Goal: Task Accomplishment & Management: Manage account settings

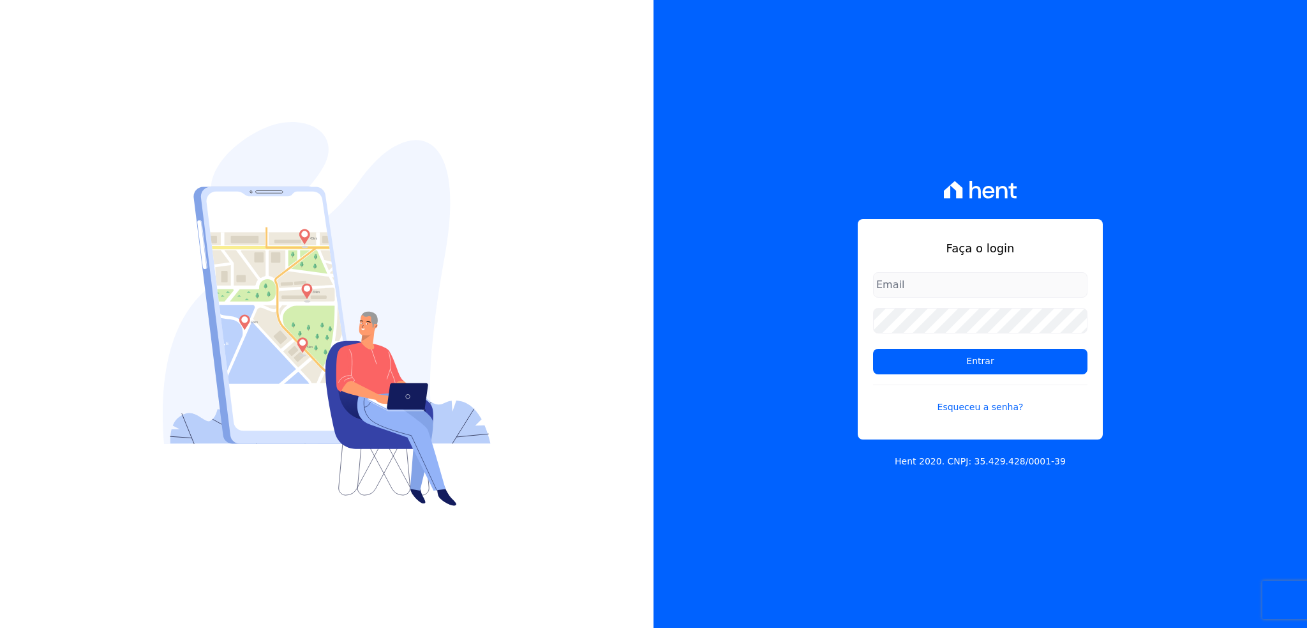
click at [941, 285] on input "email" at bounding box center [980, 285] width 214 height 26
type input "thiago@apiceincorporadora.com.br"
click at [873, 349] on input "Entrar" at bounding box center [980, 362] width 214 height 26
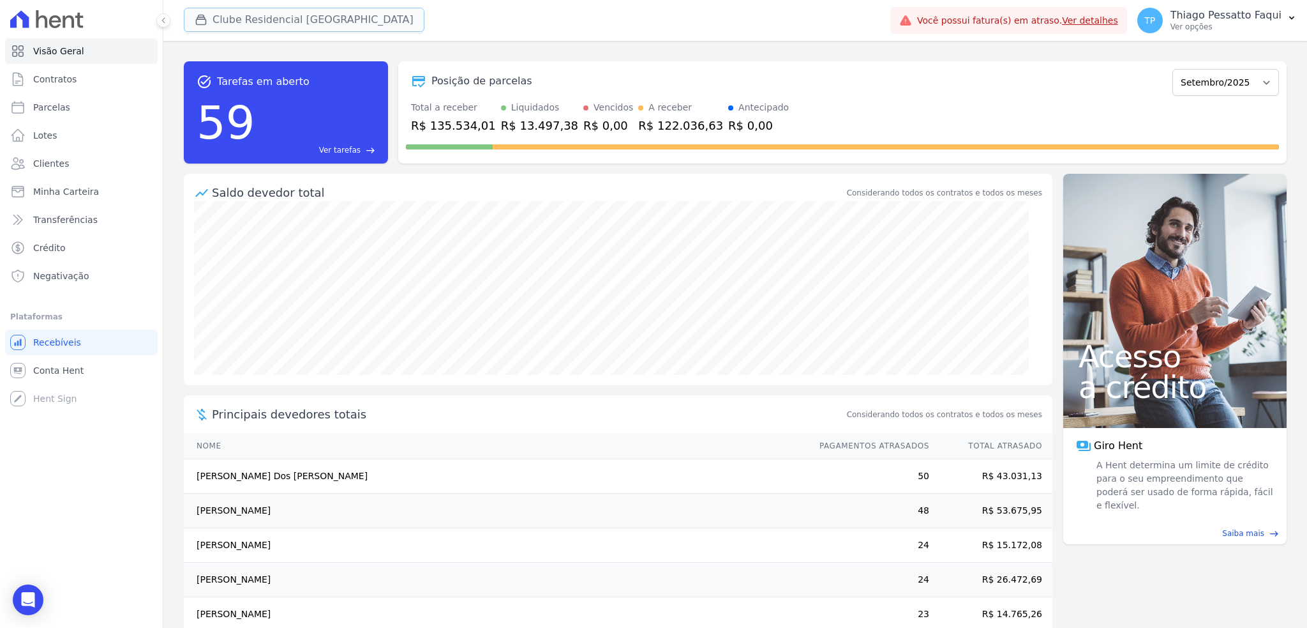
click at [247, 22] on button "Clube Residencial [GEOGRAPHIC_DATA]" at bounding box center [304, 20] width 241 height 24
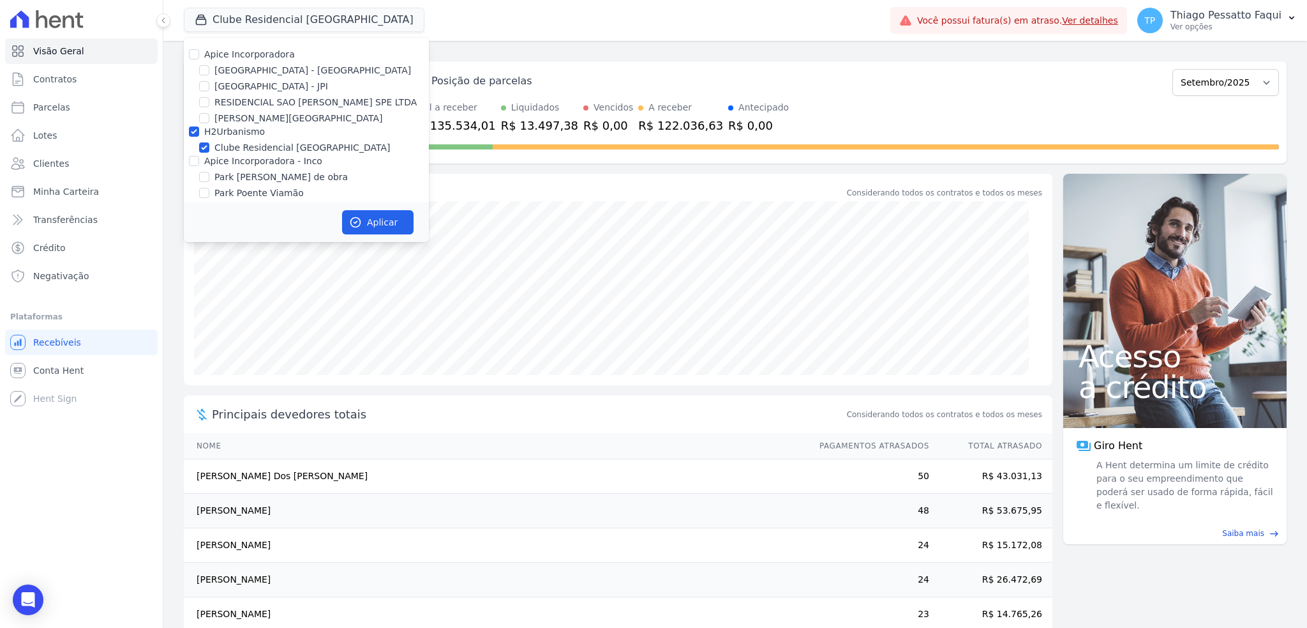
click at [222, 134] on label "H2Urbanismo" at bounding box center [234, 131] width 61 height 10
click at [199, 134] on input "H2Urbanismo" at bounding box center [194, 131] width 10 height 10
checkbox input "false"
click at [239, 162] on label "Apice Incorporadora - Inco" at bounding box center [263, 161] width 118 height 10
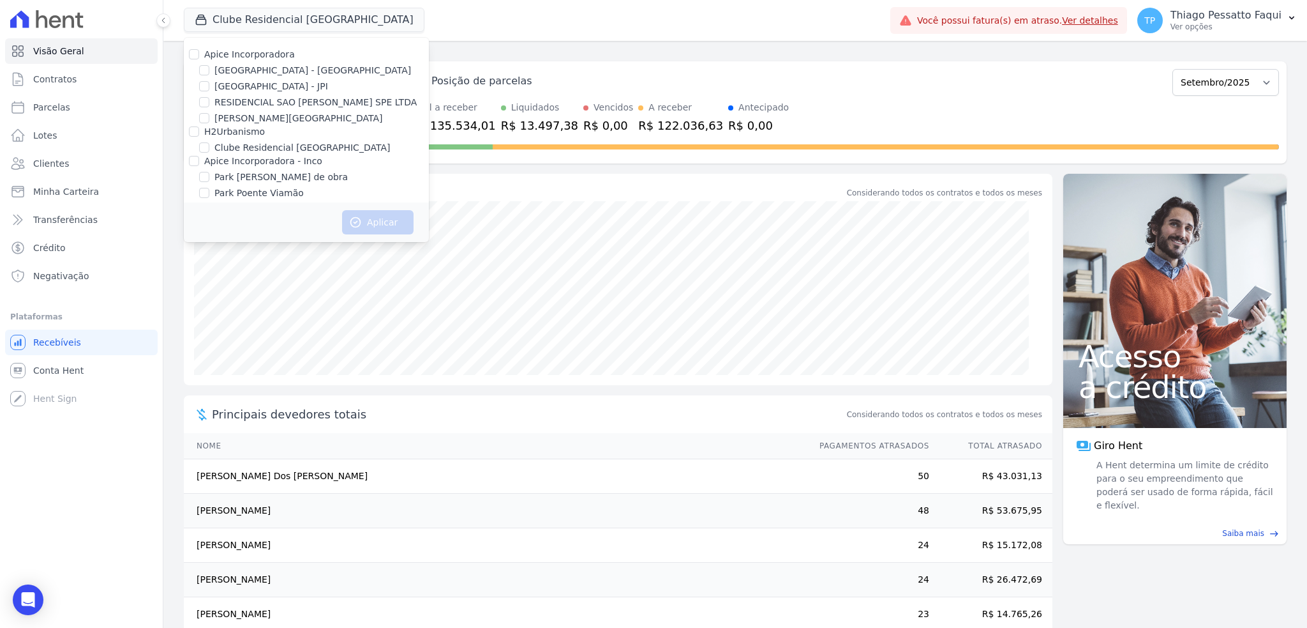
click at [199, 162] on input "Apice Incorporadora - Inco" at bounding box center [194, 161] width 10 height 10
checkbox input "true"
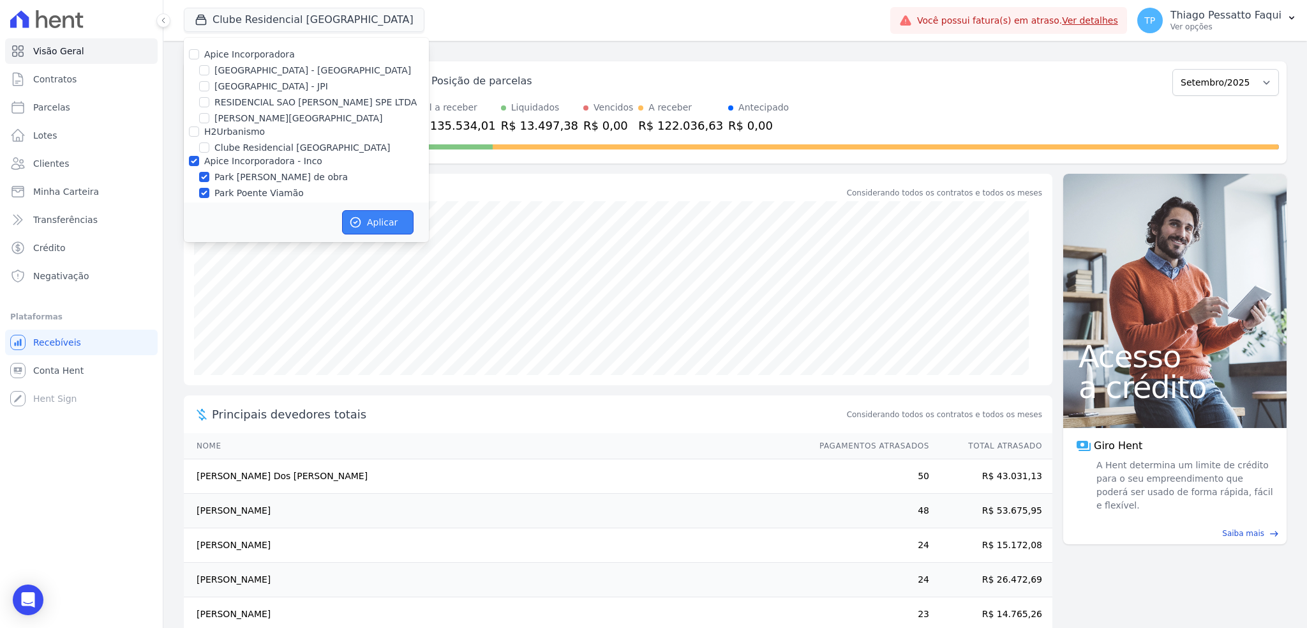
click at [395, 225] on button "Aplicar" at bounding box center [377, 222] width 71 height 24
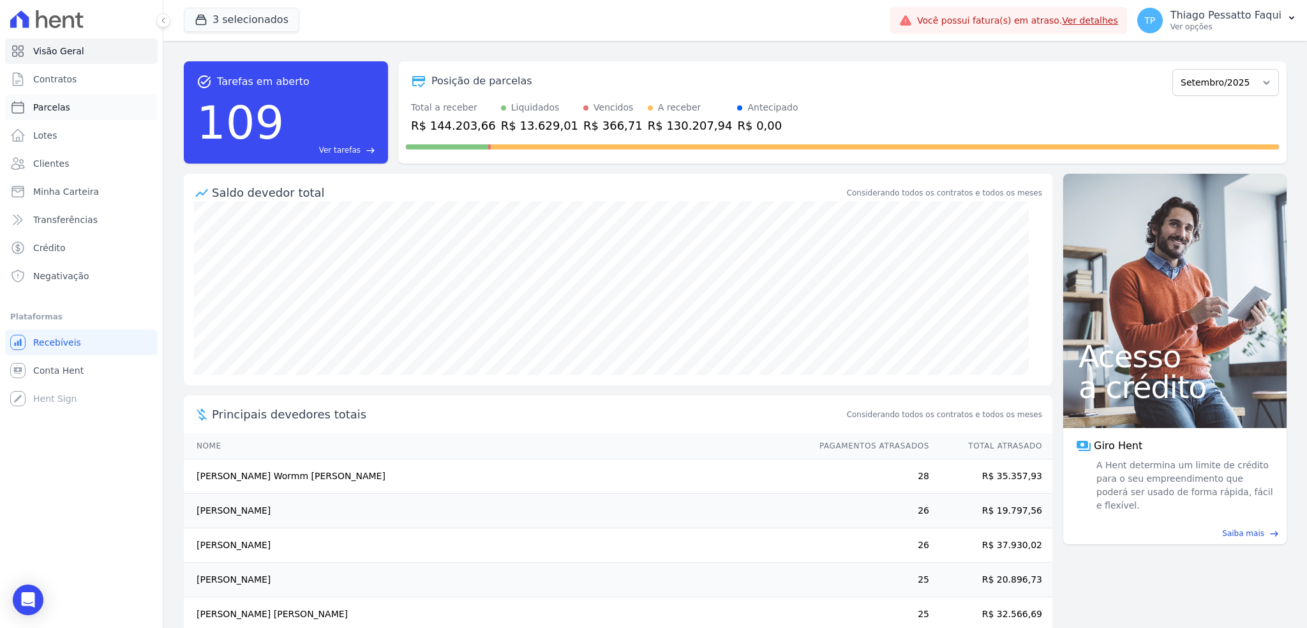
click at [63, 112] on span "Parcelas" at bounding box center [51, 107] width 37 height 13
select select
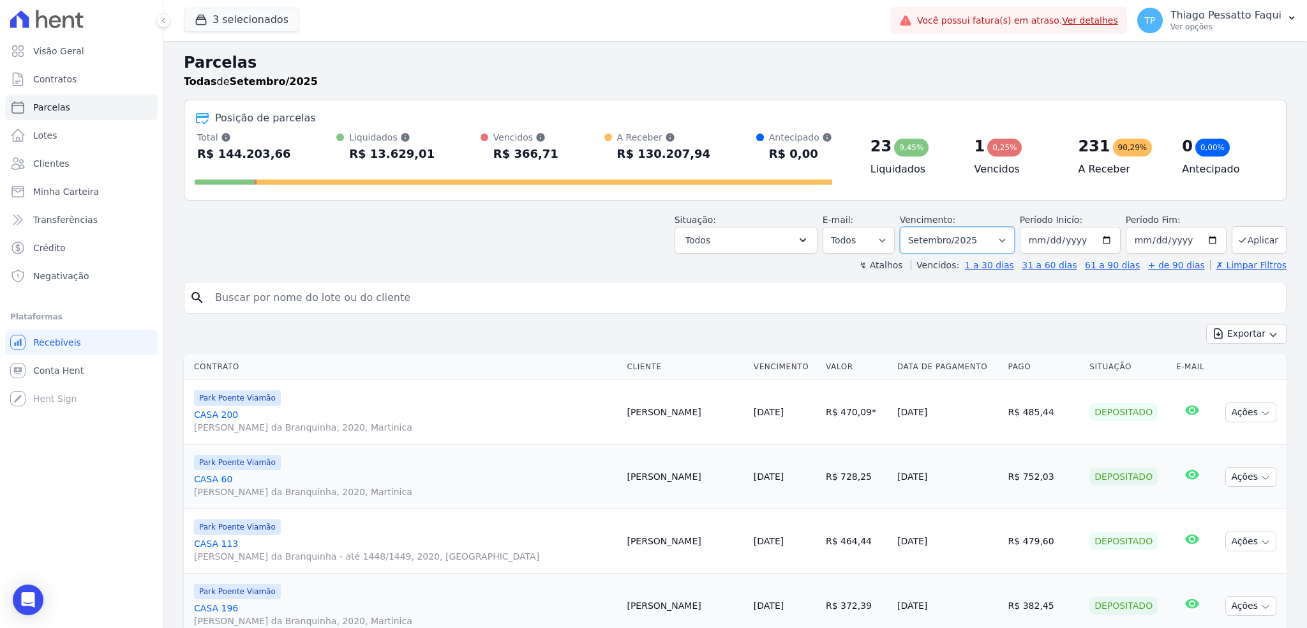
click at [947, 241] on select "Filtrar por período ──────── Todos os meses Novembro/2022 Dezembro/2022 Janeiro…" at bounding box center [957, 240] width 115 height 27
select select "08/2025"
click at [905, 227] on select "Filtrar por período ──────── Todos os meses Novembro/2022 Dezembro/2022 Janeiro…" at bounding box center [957, 240] width 115 height 27
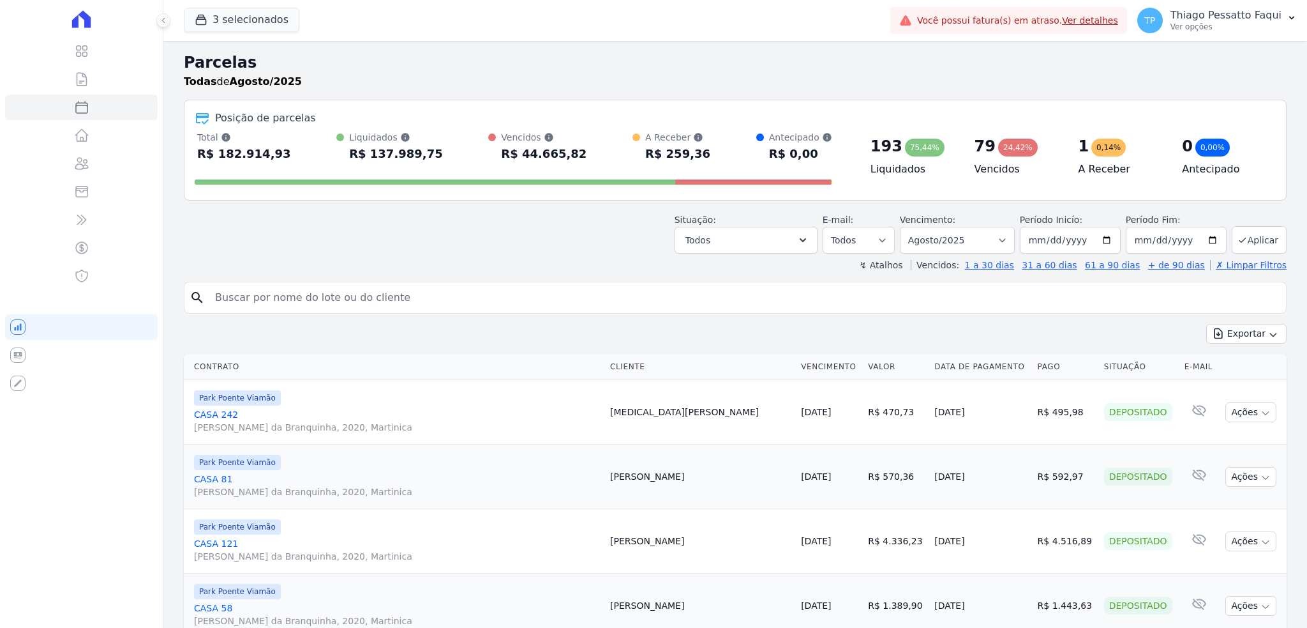
select select
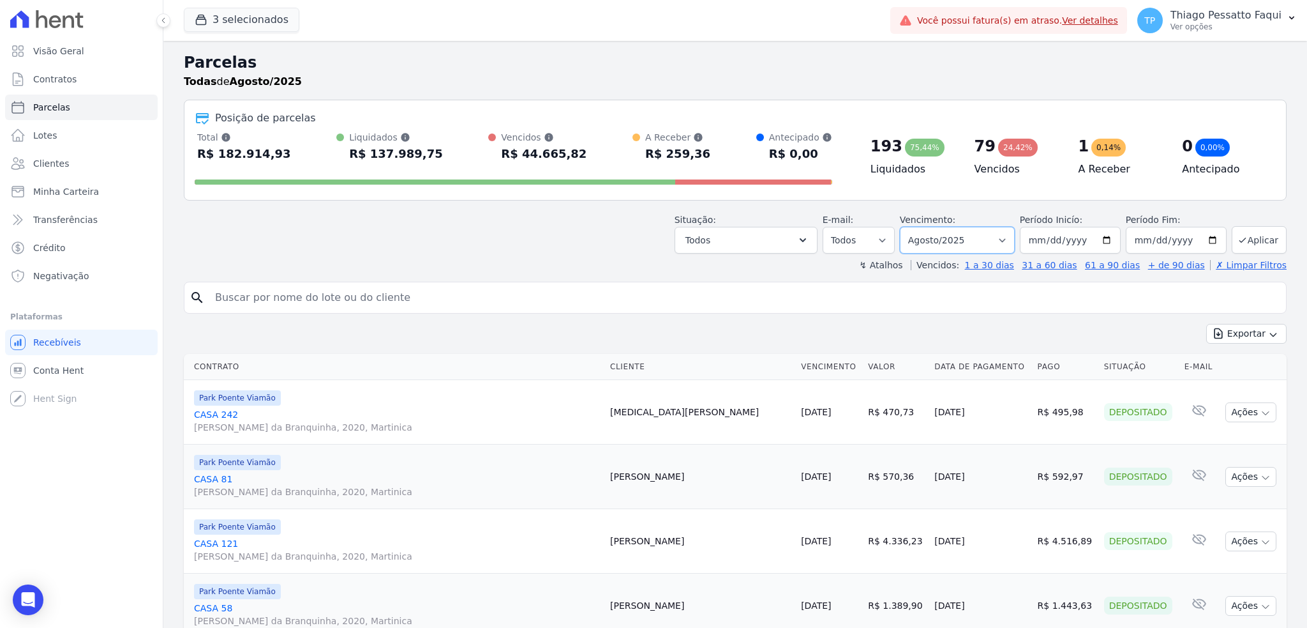
click at [973, 237] on select "Filtrar por período ──────── Todos os meses Novembro/2022 Dezembro/2022 [GEOGRA…" at bounding box center [957, 240] width 115 height 27
select select "07/2025"
click at [905, 227] on select "Filtrar por período ──────── Todos os meses Novembro/2022 Dezembro/2022 [GEOGRA…" at bounding box center [957, 240] width 115 height 27
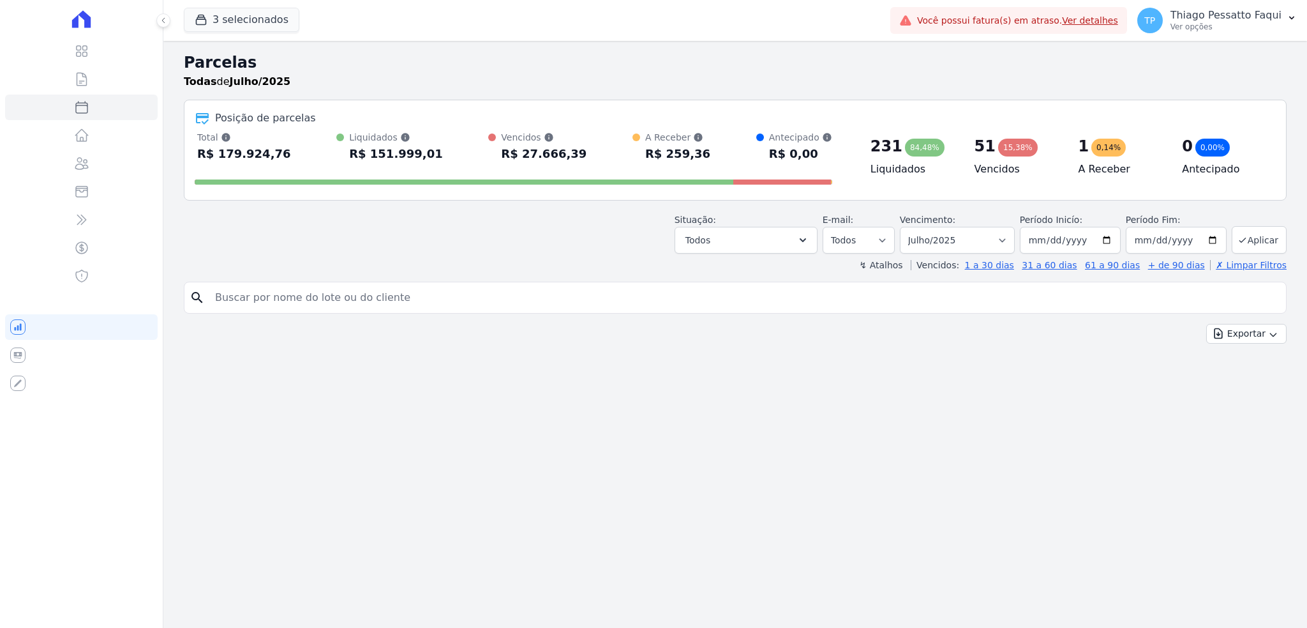
select select
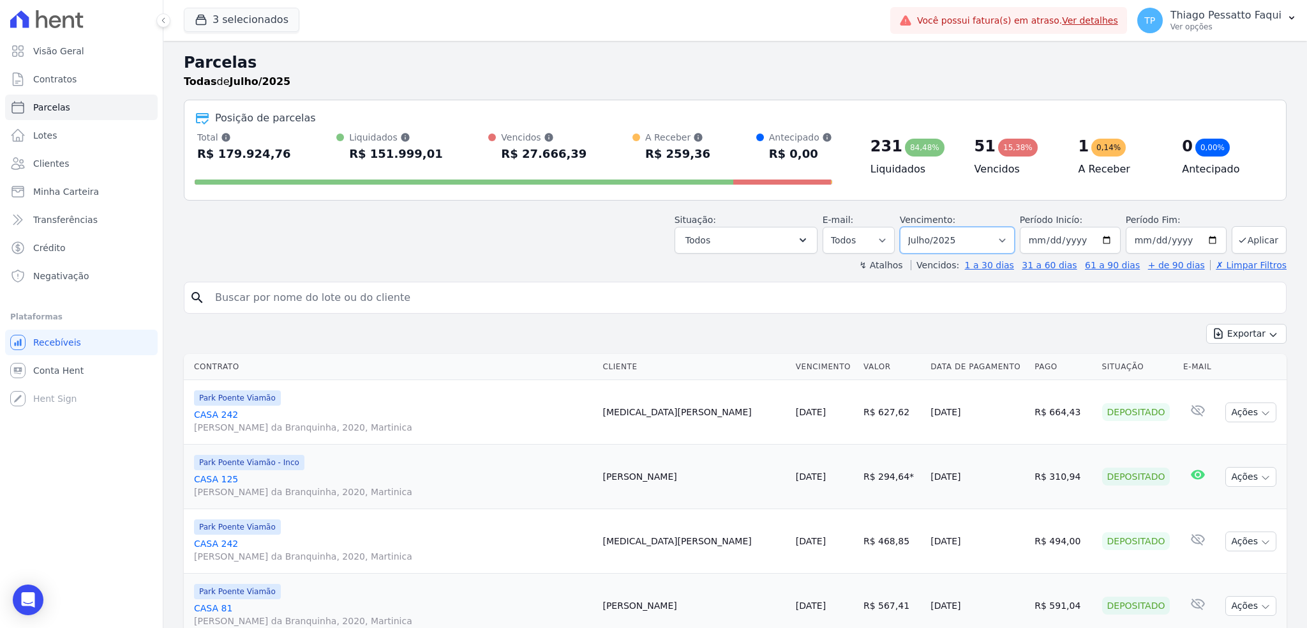
click at [933, 230] on select "Filtrar por período ──────── Todos os meses Novembro/2022 Dezembro/2022 [GEOGRA…" at bounding box center [957, 240] width 115 height 27
select select "06/2025"
click at [905, 227] on select "Filtrar por período ──────── Todos os meses Novembro/2022 Dezembro/2022 [GEOGRA…" at bounding box center [957, 240] width 115 height 27
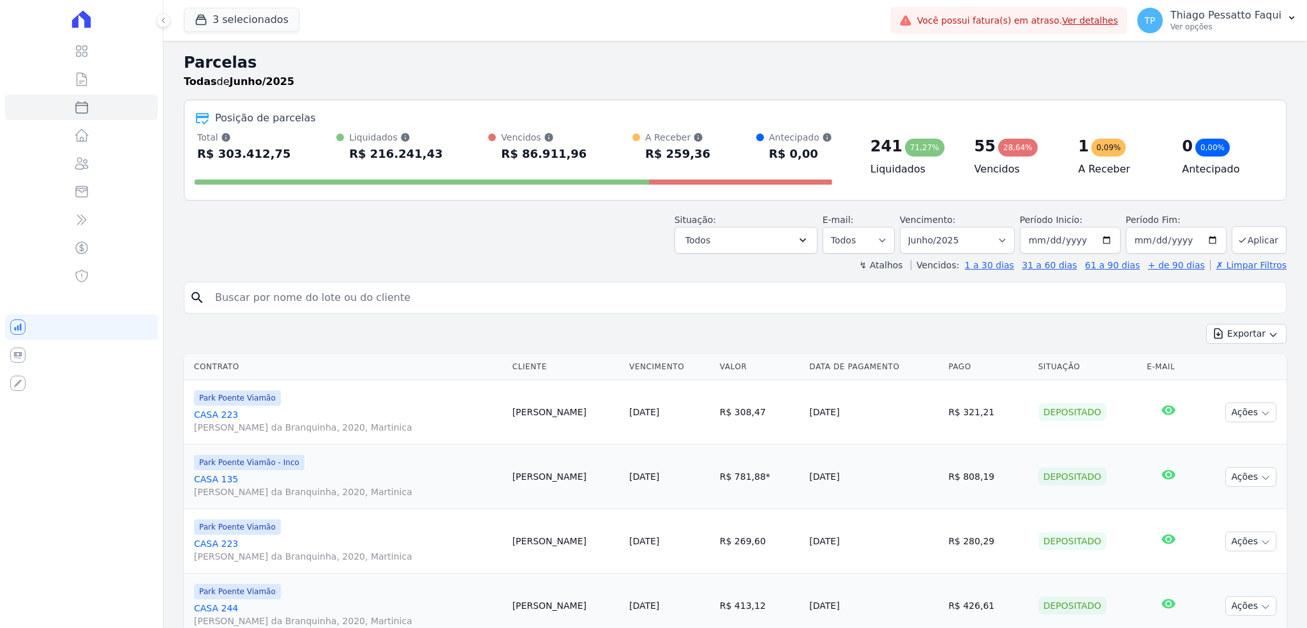
select select
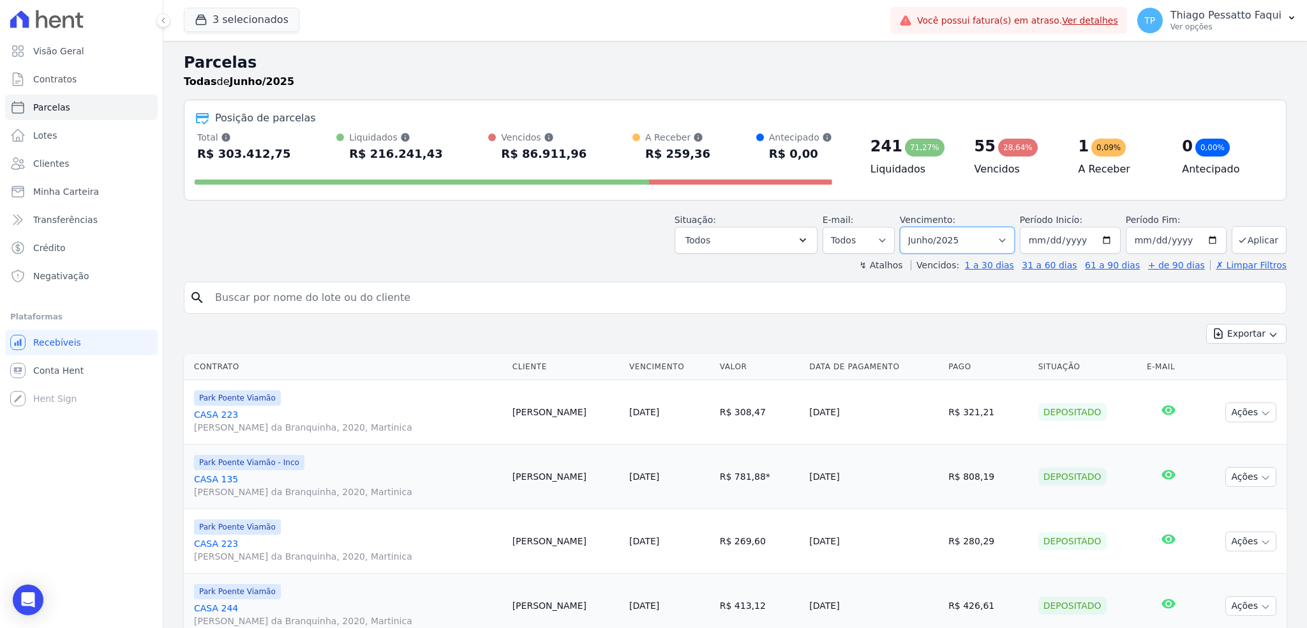
click at [982, 241] on select "Filtrar por período ──────── Todos os meses Novembro/2022 Dezembro/2022 [GEOGRA…" at bounding box center [957, 240] width 115 height 27
select select "05/2025"
click at [905, 227] on select "Filtrar por período ──────── Todos os meses Novembro/2022 Dezembro/2022 [GEOGRA…" at bounding box center [957, 240] width 115 height 27
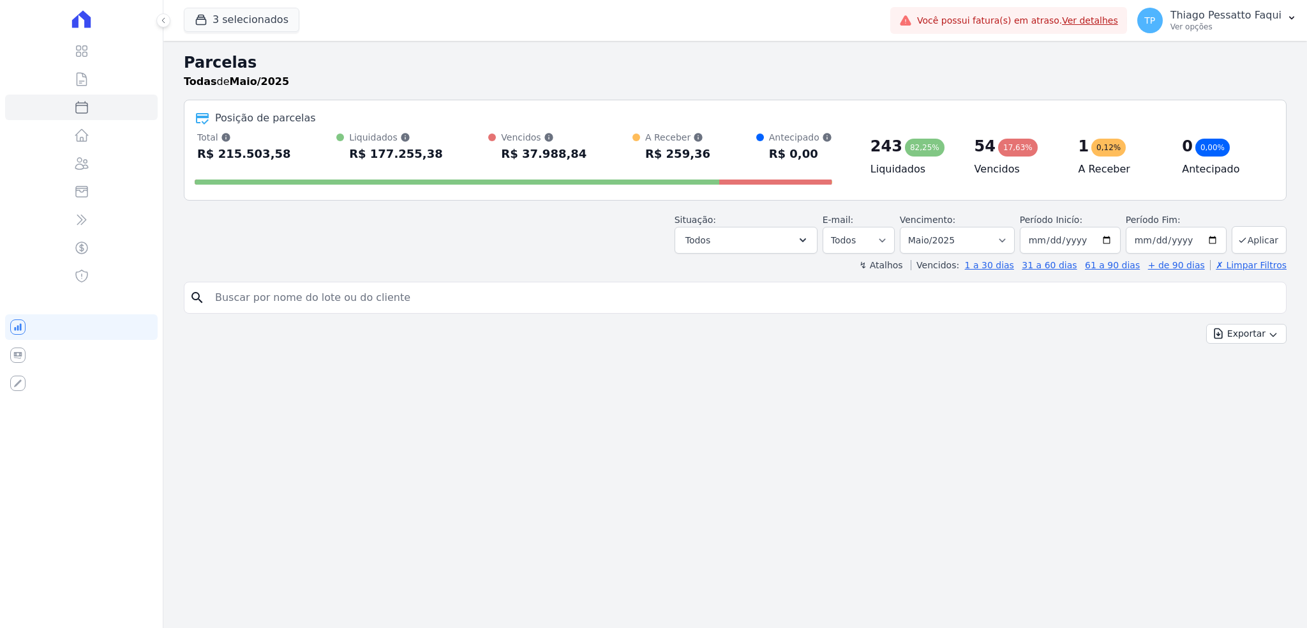
select select
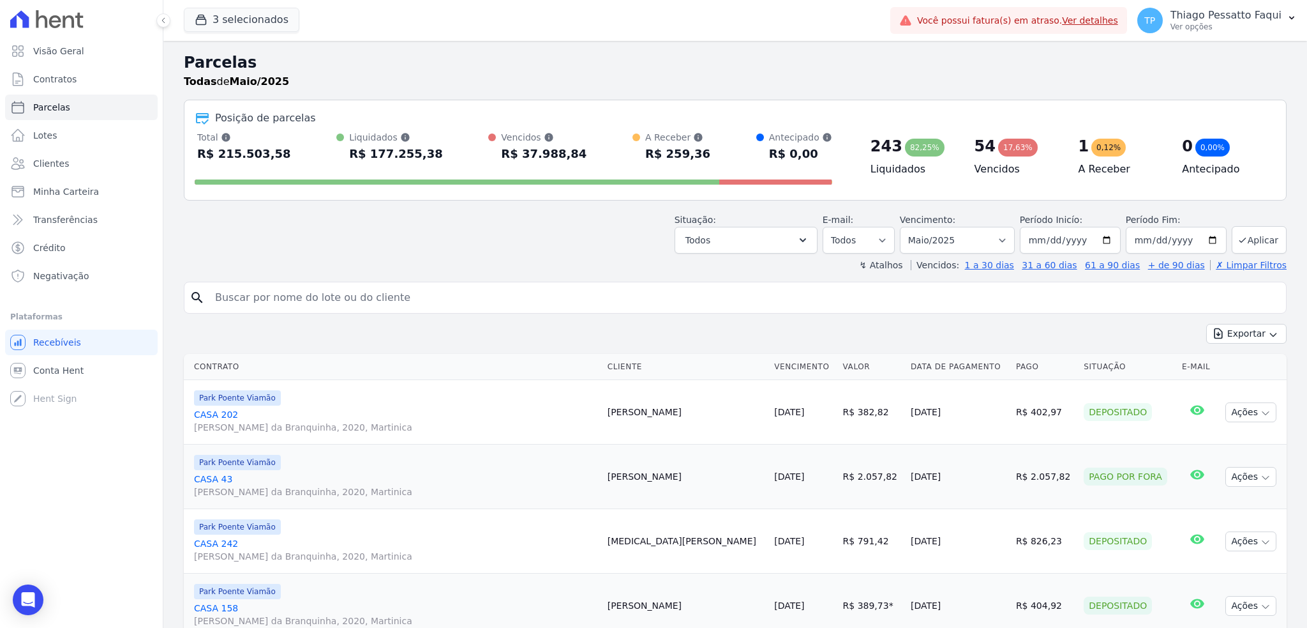
click at [451, 260] on div "↯ Atalhos Vencidos: 1 a 30 dias 31 a 60 dias 61 a 90 dias + de 90 dias ✗ Limpar…" at bounding box center [735, 265] width 1103 height 13
click at [430, 254] on header "Parcelas Todas de Maio/2025 Posição de parcelas Total Soma das parcelas pagas, …" at bounding box center [735, 161] width 1103 height 220
click at [841, 310] on div "search" at bounding box center [735, 298] width 1103 height 32
click at [965, 246] on select "Filtrar por período ──────── Todos os meses Novembro/2022 Dezembro/2022 Janeiro…" at bounding box center [957, 240] width 115 height 27
select select "all"
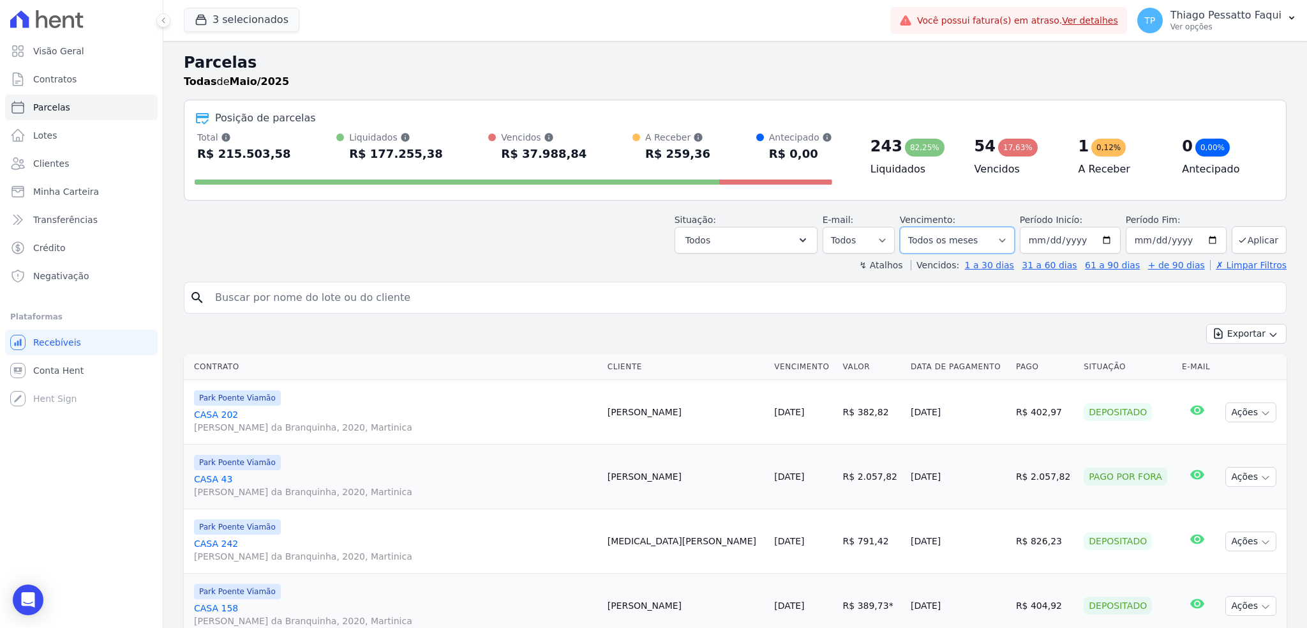
click at [905, 227] on select "Filtrar por período ──────── Todos os meses Novembro/2022 Dezembro/2022 Janeiro…" at bounding box center [957, 240] width 115 height 27
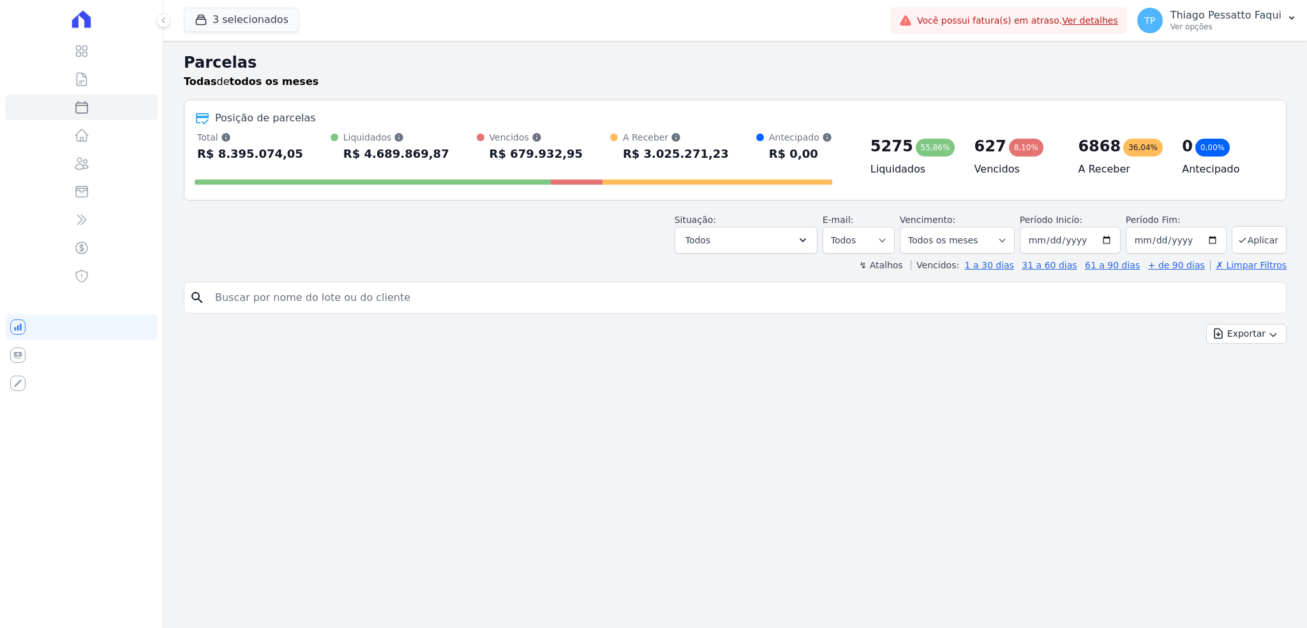
select select
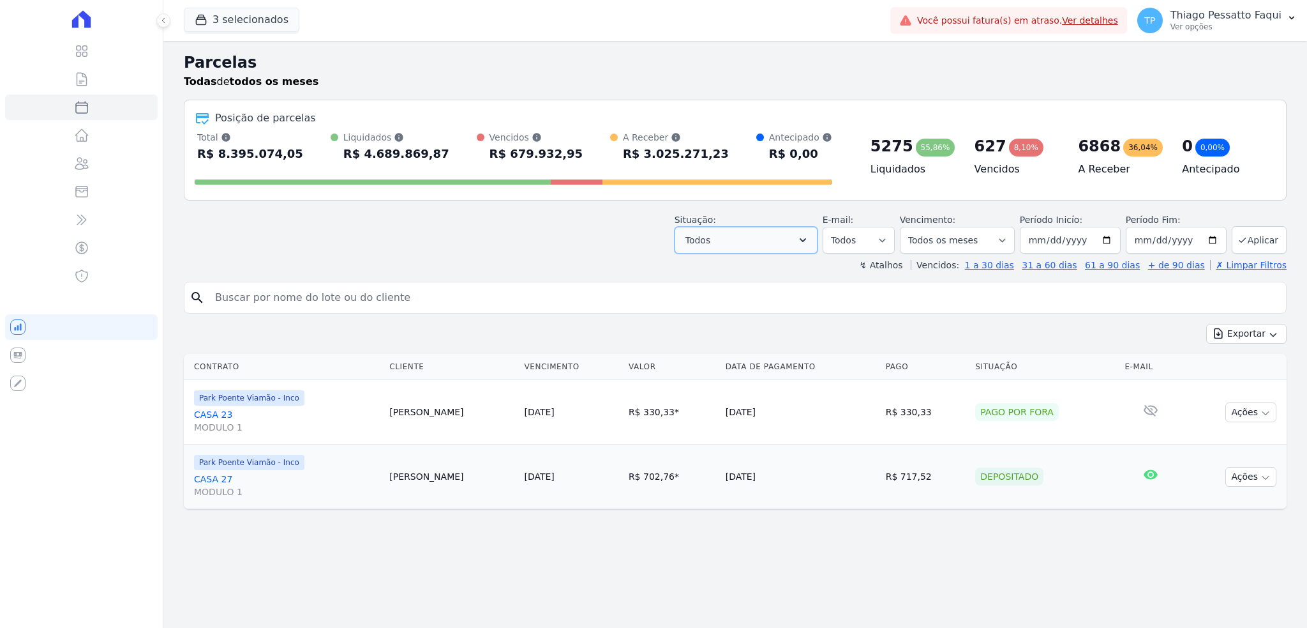
click at [755, 234] on button "Todos" at bounding box center [746, 240] width 143 height 27
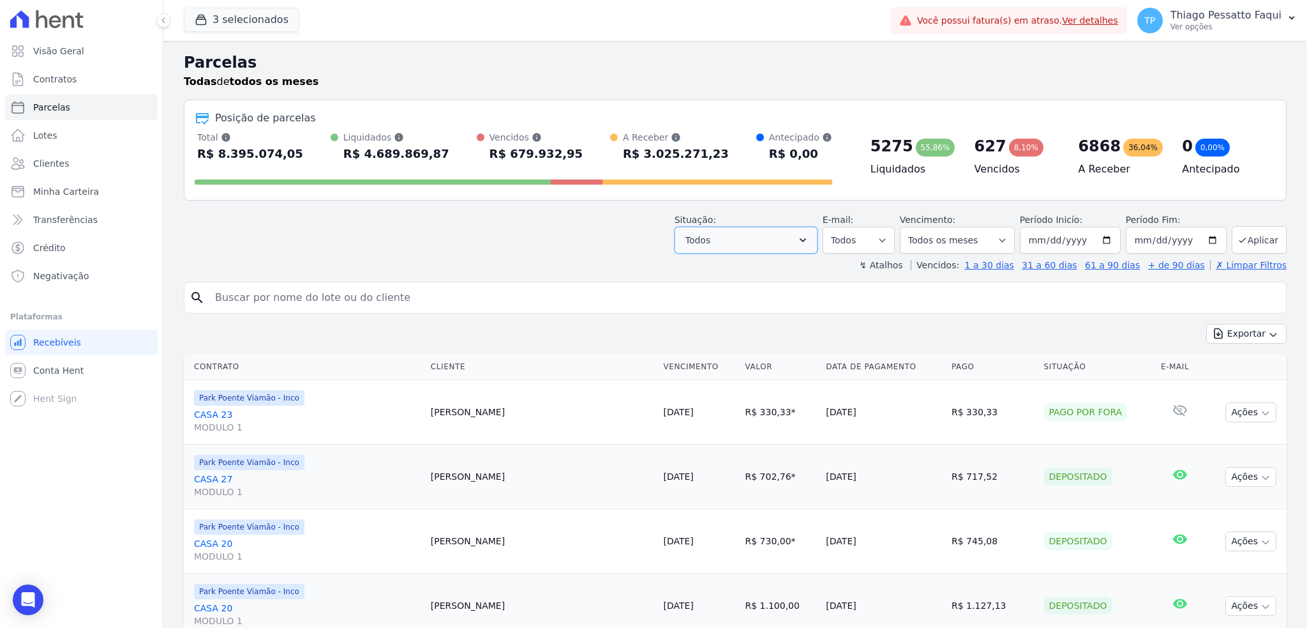
click at [752, 234] on button "Todos" at bounding box center [746, 240] width 143 height 27
click at [738, 246] on button "Todos" at bounding box center [746, 240] width 143 height 27
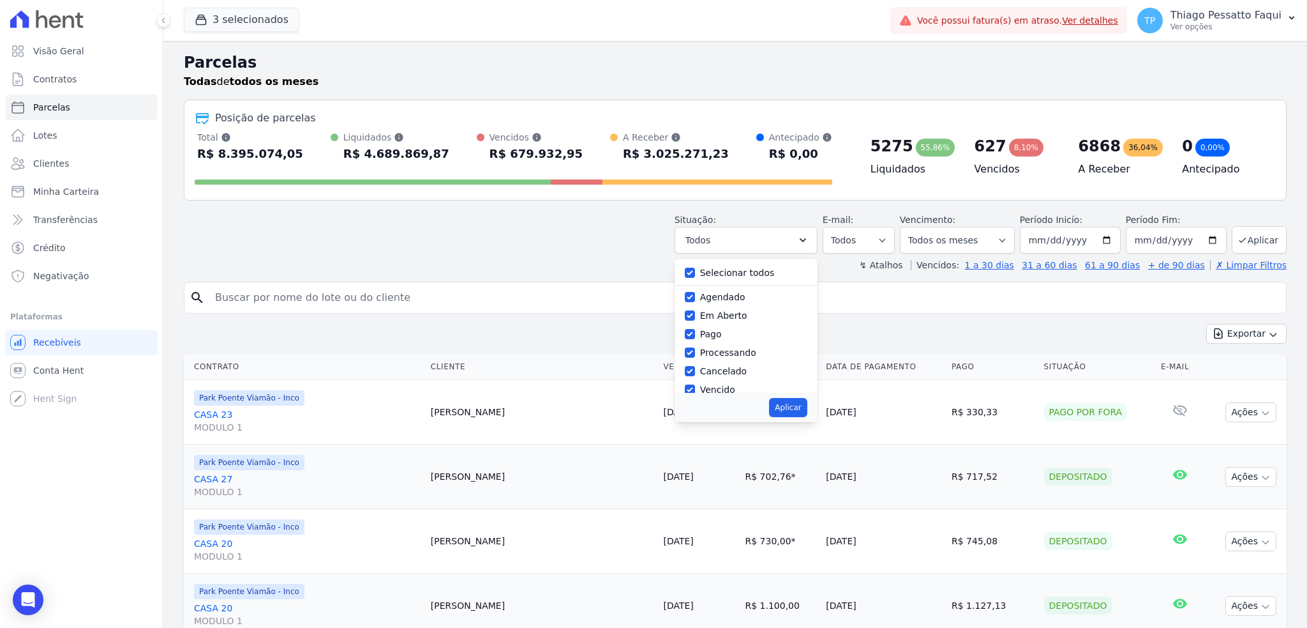
click at [739, 275] on label "Selecionar todos" at bounding box center [737, 272] width 75 height 10
click at [695, 275] on input "Selecionar todos" at bounding box center [690, 272] width 10 height 10
checkbox input "false"
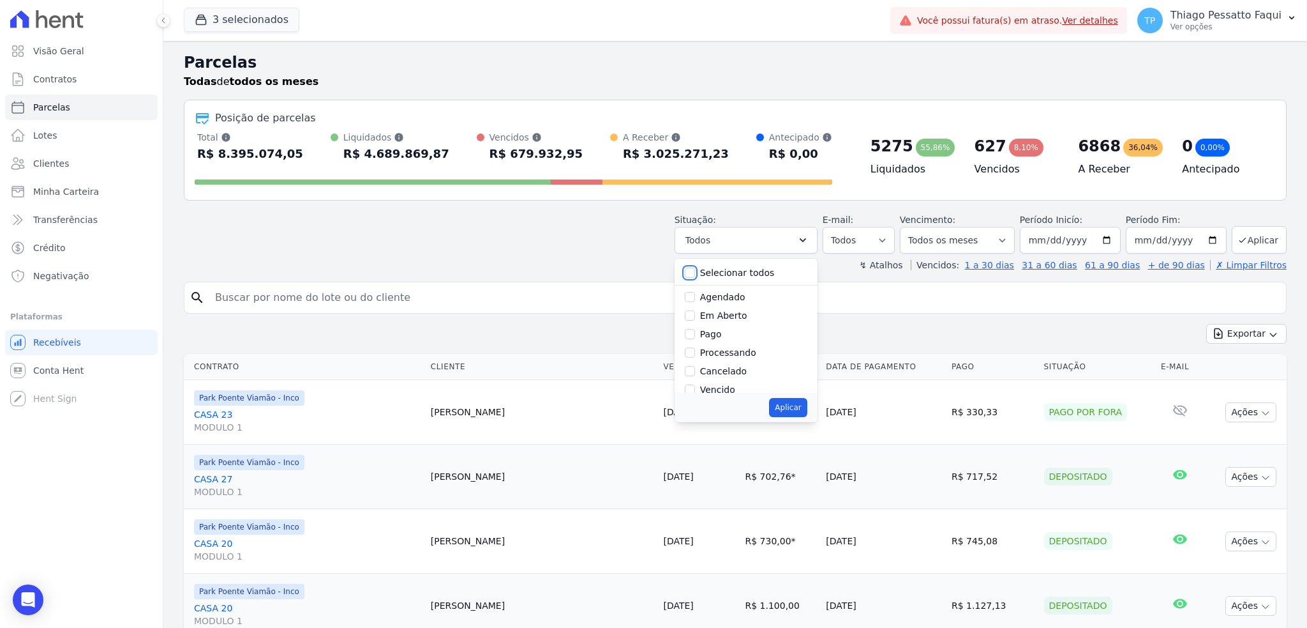
checkbox input "false"
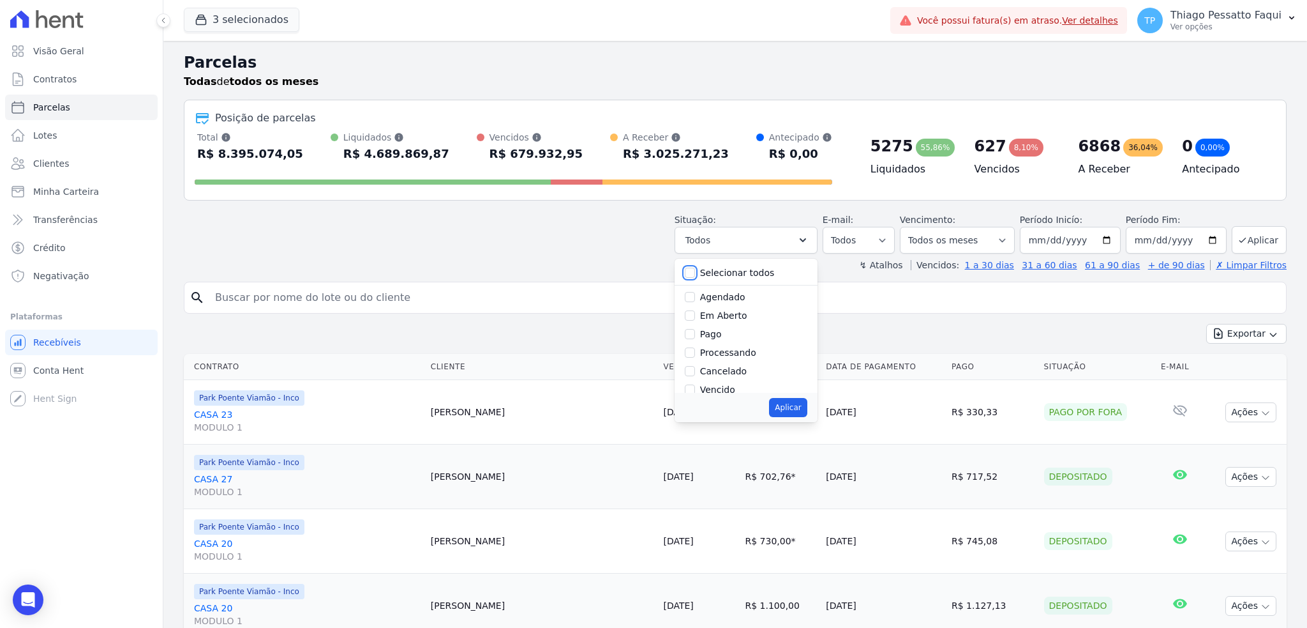
checkbox input "false"
click at [718, 338] on label "Pago" at bounding box center [711, 334] width 22 height 10
click at [695, 338] on input "Pago" at bounding box center [690, 334] width 10 height 10
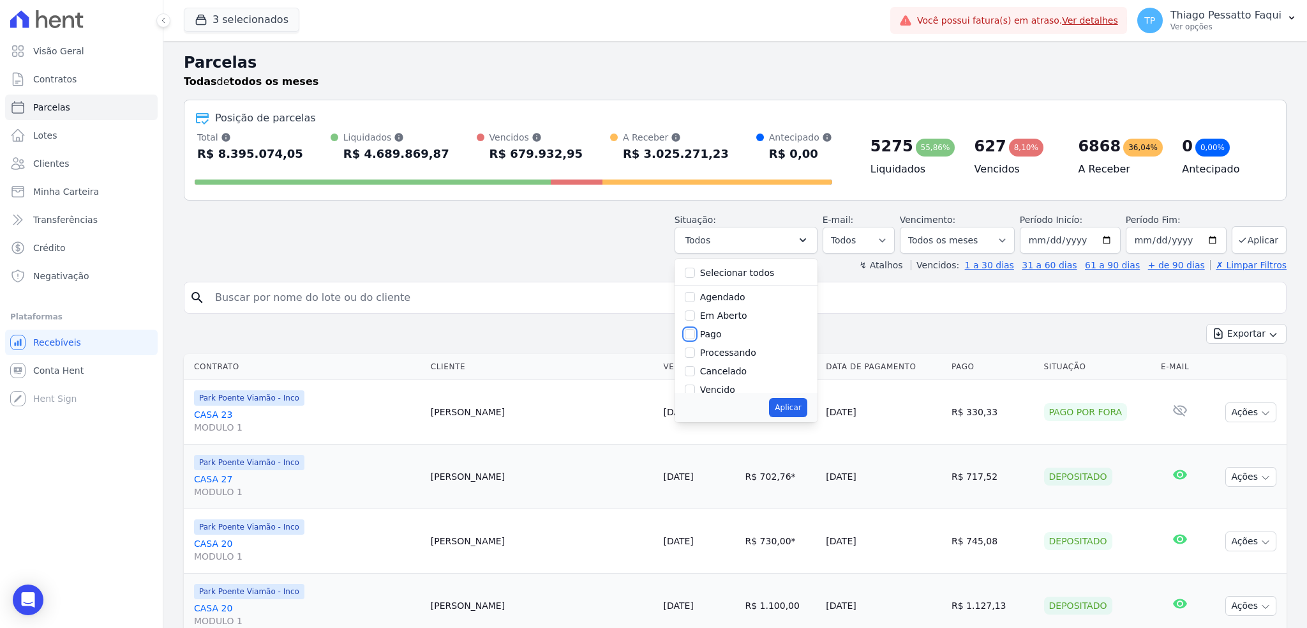
checkbox input "true"
click at [739, 358] on label "Pago por fora" at bounding box center [730, 360] width 60 height 10
click at [695, 358] on input "Pago por fora" at bounding box center [690, 360] width 10 height 10
checkbox input "true"
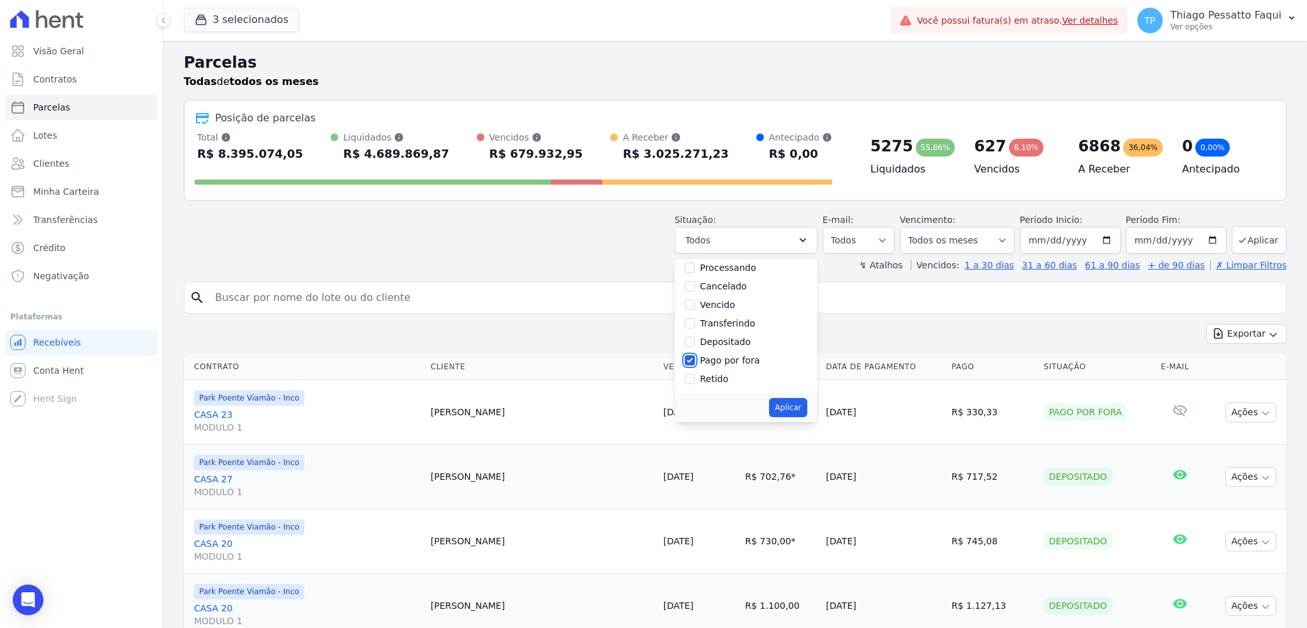
scroll to position [86, 0]
click at [723, 342] on label "Depositado" at bounding box center [725, 341] width 51 height 10
click at [695, 342] on input "Depositado" at bounding box center [690, 341] width 10 height 10
checkbox input "true"
click at [804, 403] on button "Aplicar" at bounding box center [788, 407] width 38 height 19
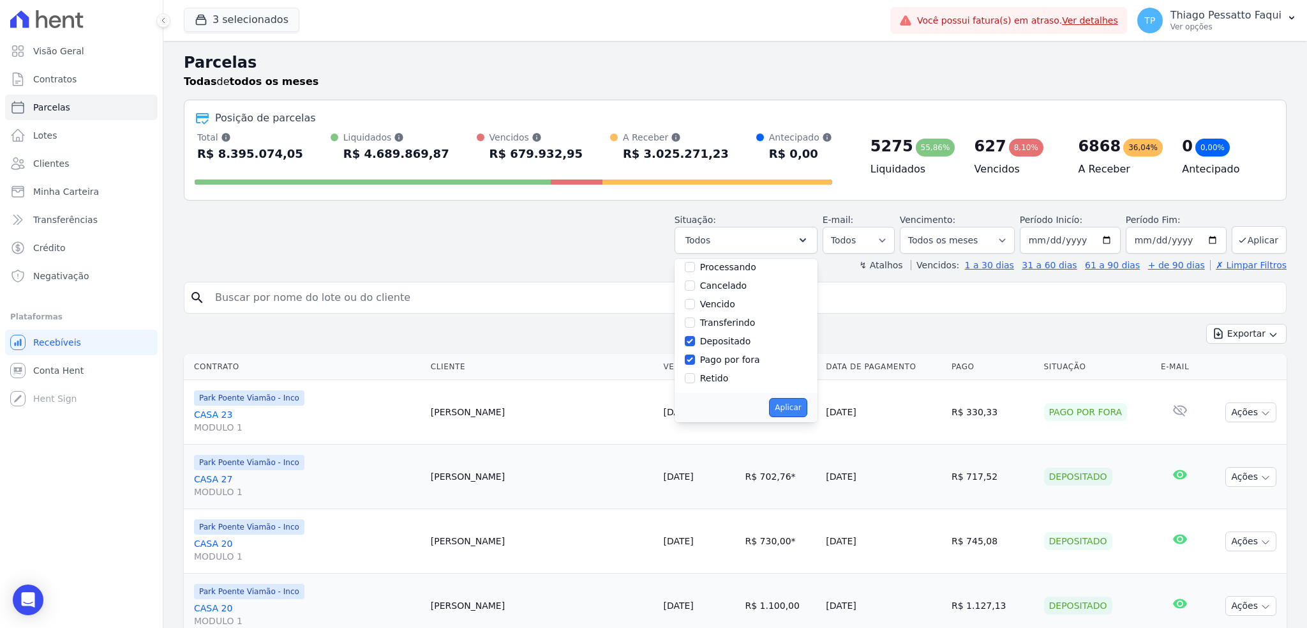
select select "paid"
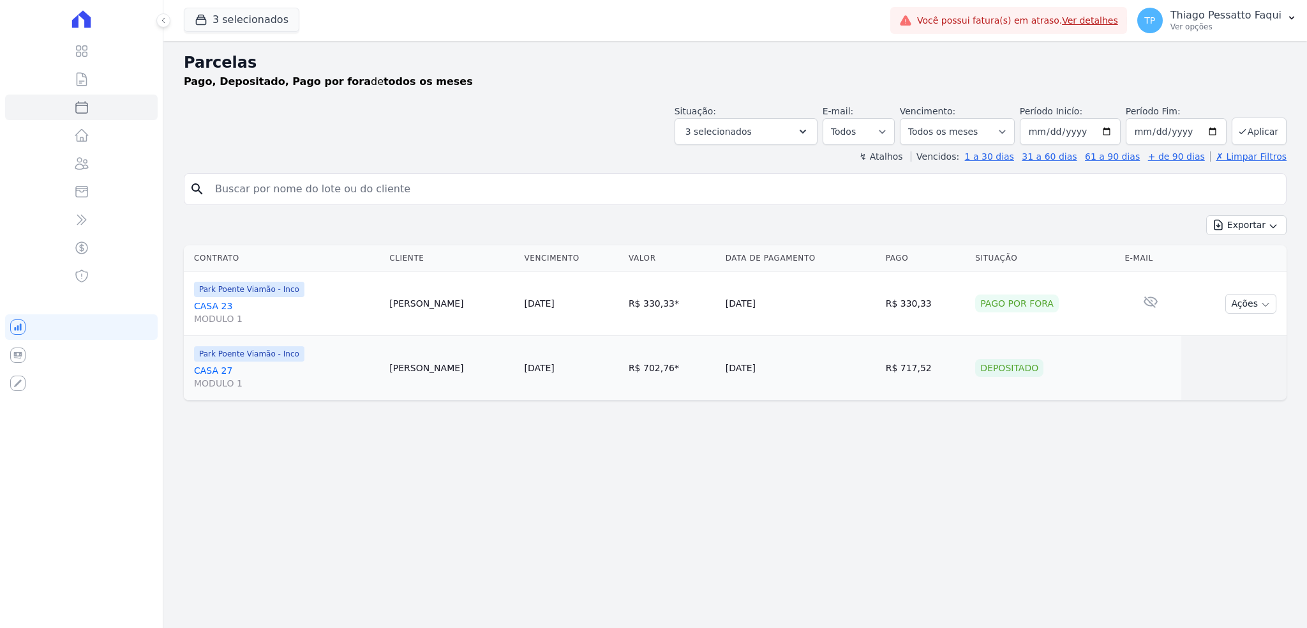
select select
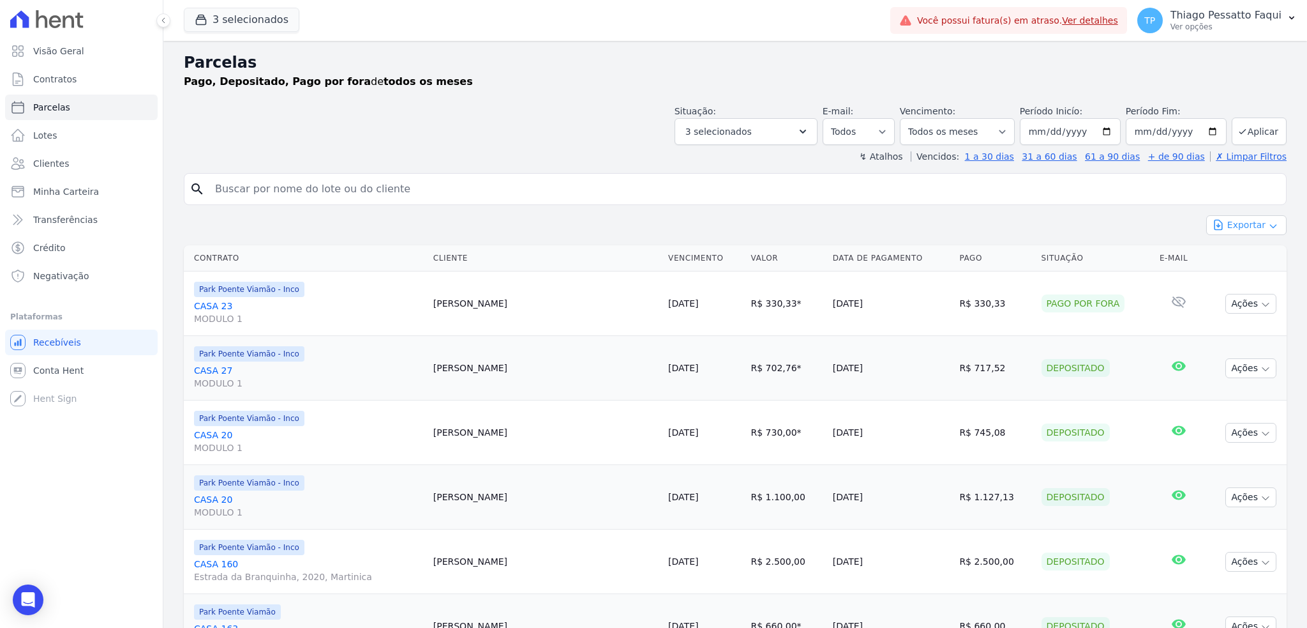
click at [1228, 228] on button "Exportar" at bounding box center [1247, 225] width 80 height 20
click at [1232, 275] on span "Exportar CSV" at bounding box center [1246, 277] width 68 height 13
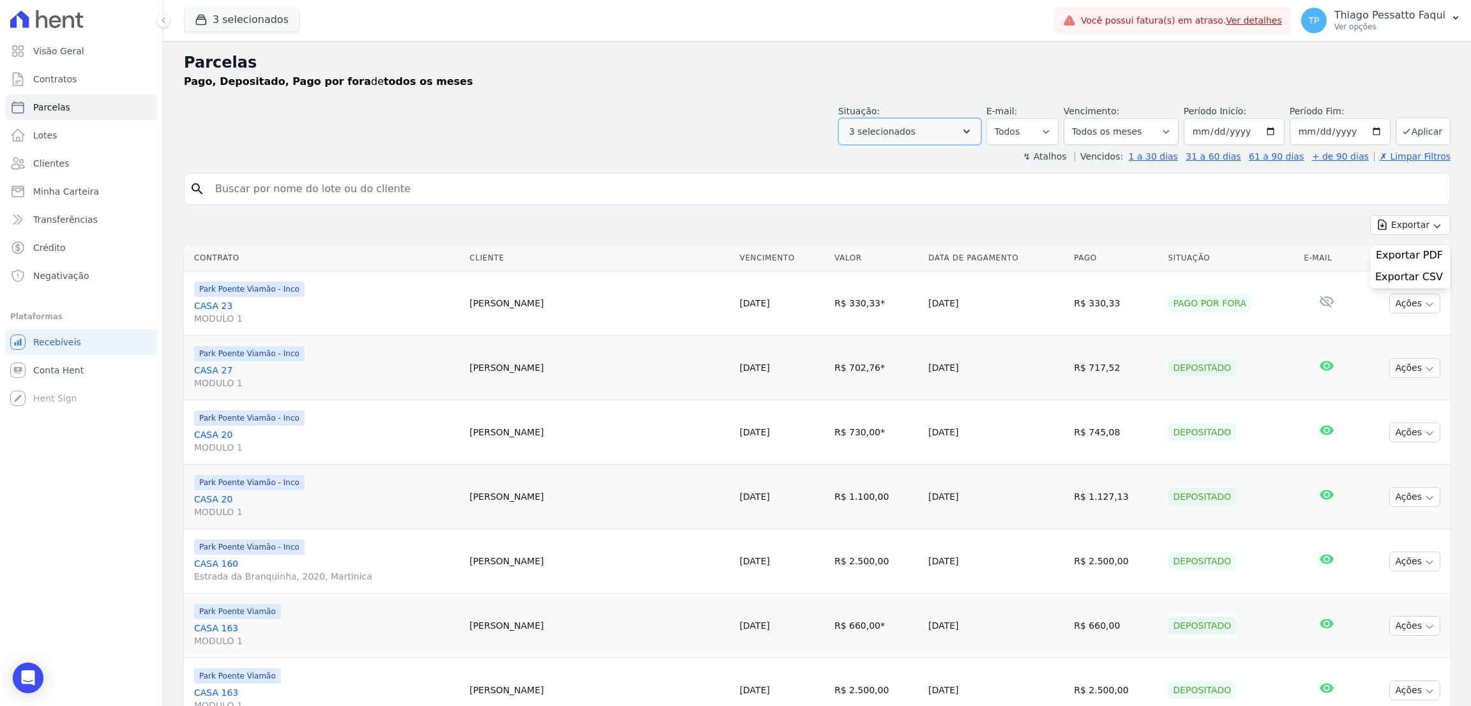
click at [935, 130] on button "3 selecionados" at bounding box center [909, 131] width 143 height 27
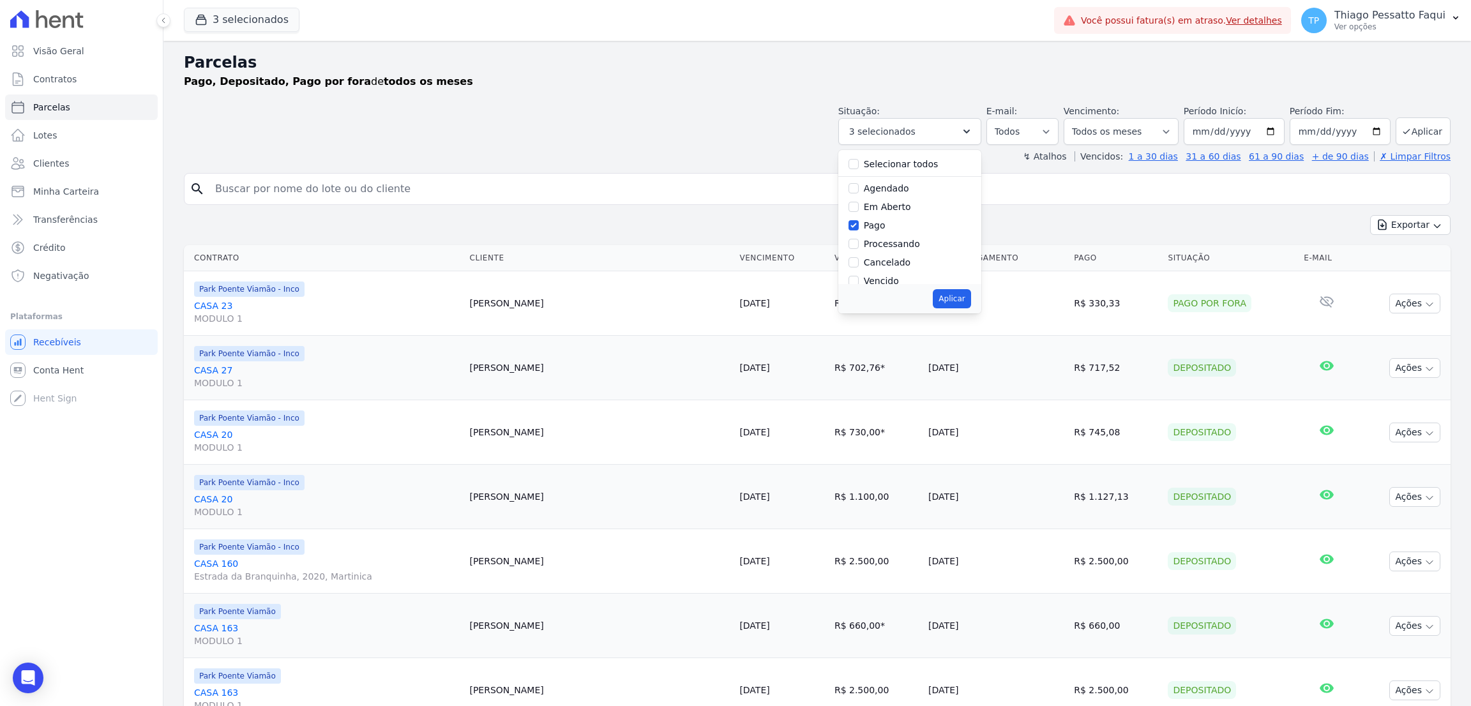
click at [884, 230] on label "Pago" at bounding box center [875, 225] width 22 height 10
click at [859, 230] on input "Pago" at bounding box center [853, 225] width 10 height 10
checkbox input "false"
click at [891, 231] on label "Depositado" at bounding box center [889, 232] width 51 height 10
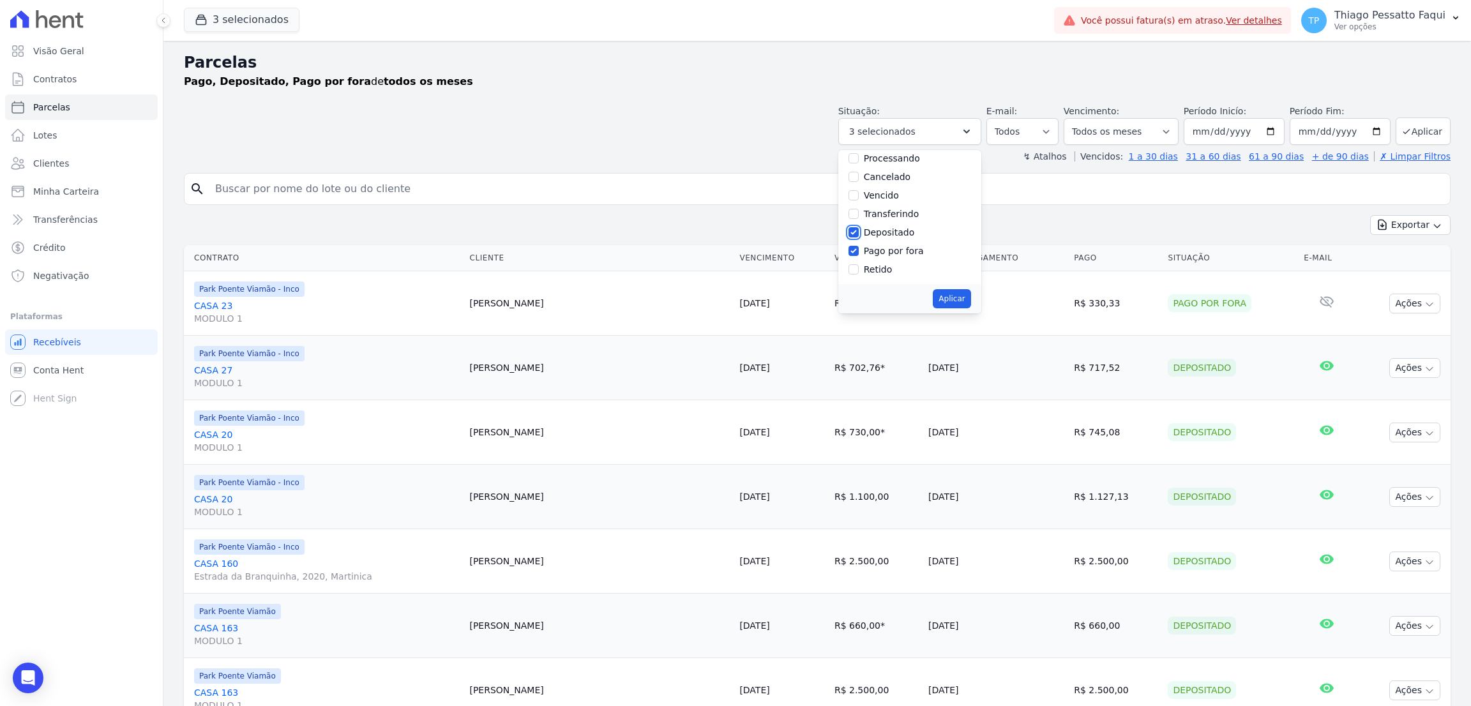
click at [859, 231] on input "Depositado" at bounding box center [853, 232] width 10 height 10
checkbox input "false"
click at [893, 249] on label "Pago por fora" at bounding box center [894, 251] width 60 height 10
click at [859, 249] on input "Pago por fora" at bounding box center [853, 251] width 10 height 10
checkbox input "false"
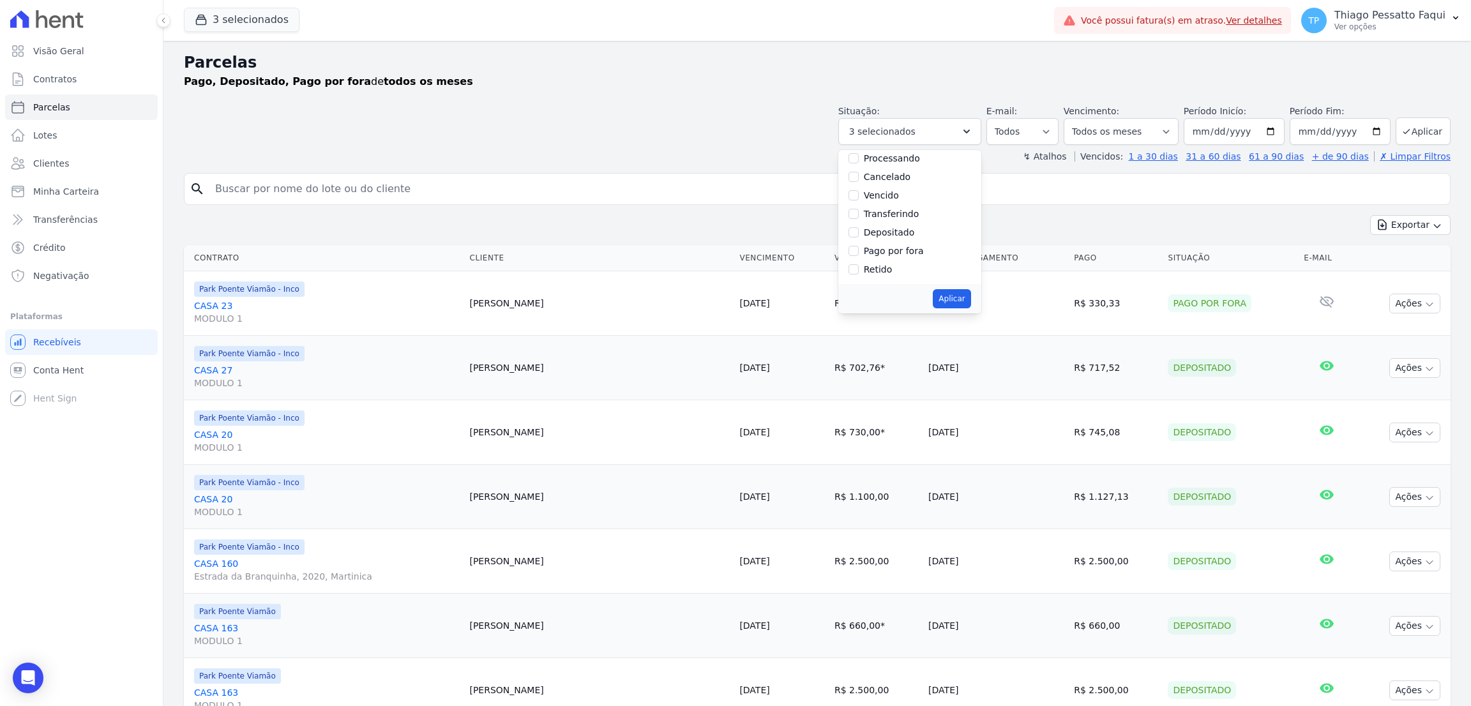
click at [893, 211] on label "Transferindo" at bounding box center [892, 214] width 56 height 10
click at [859, 211] on input "Transferindo" at bounding box center [853, 214] width 10 height 10
checkbox input "true"
click at [887, 199] on label "Vencido" at bounding box center [881, 195] width 35 height 10
click at [859, 199] on input "Vencido" at bounding box center [853, 195] width 10 height 10
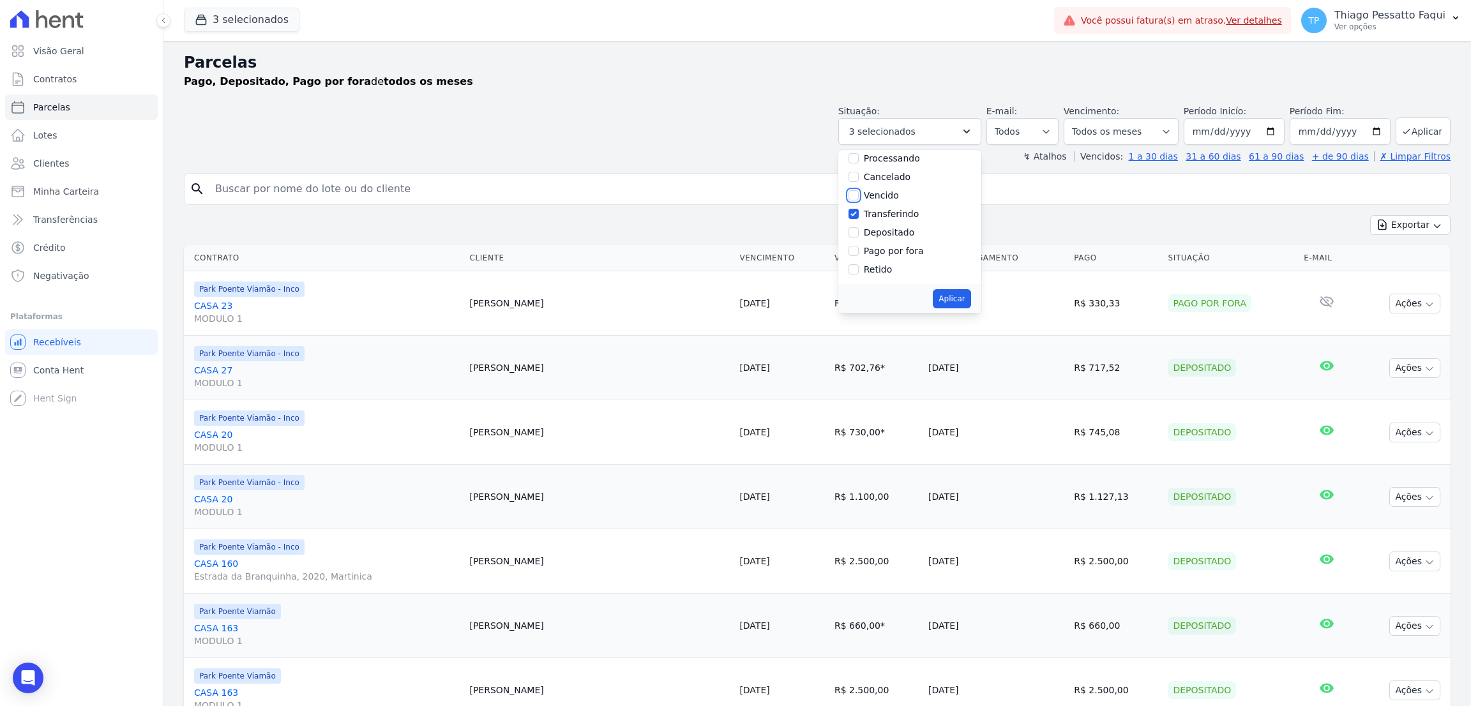
checkbox input "true"
click at [898, 241] on label "Processando" at bounding box center [892, 244] width 56 height 10
click at [859, 241] on input "Processando" at bounding box center [853, 244] width 10 height 10
checkbox input "true"
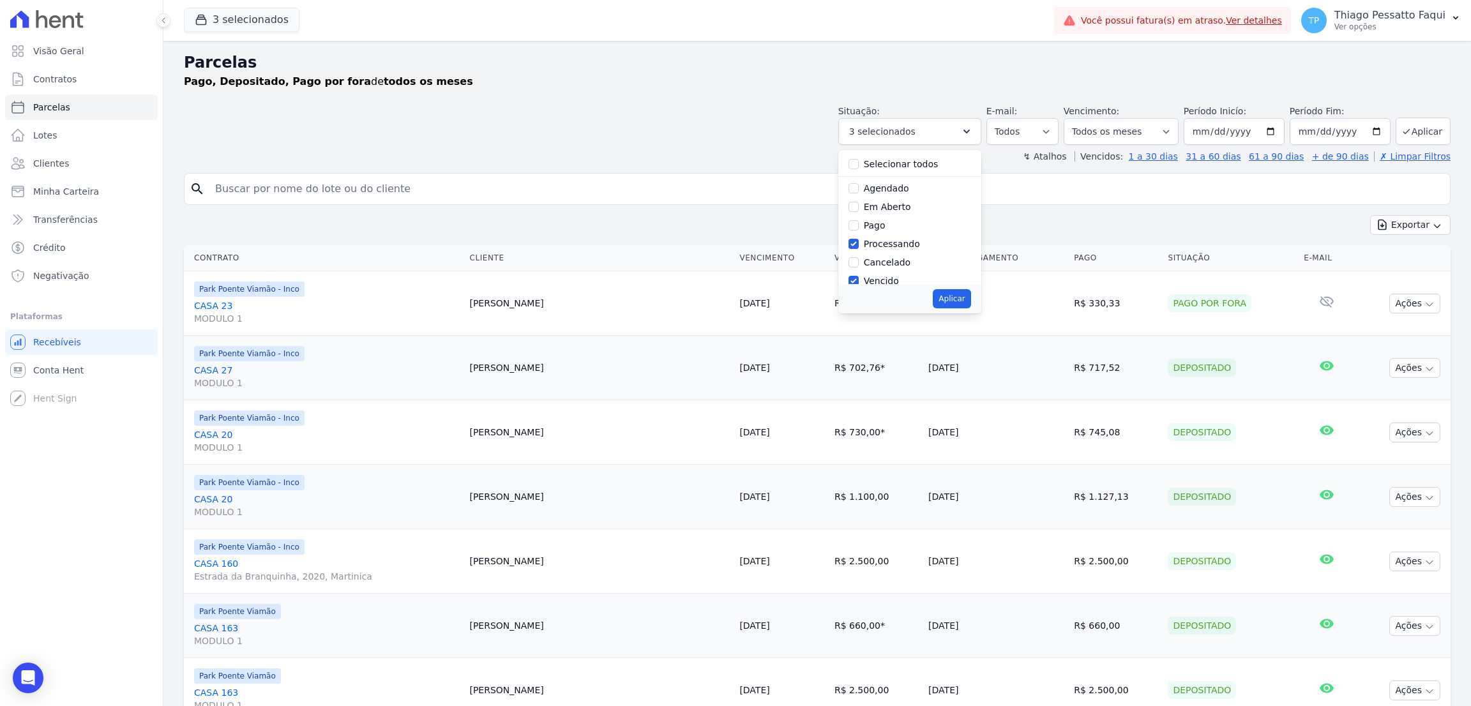
click at [882, 204] on label "Em Aberto" at bounding box center [887, 207] width 47 height 10
click at [859, 204] on input "Em Aberto" at bounding box center [853, 207] width 10 height 10
checkbox input "true"
click at [891, 186] on label "Agendado" at bounding box center [886, 188] width 45 height 10
click at [859, 186] on input "Agendado" at bounding box center [853, 188] width 10 height 10
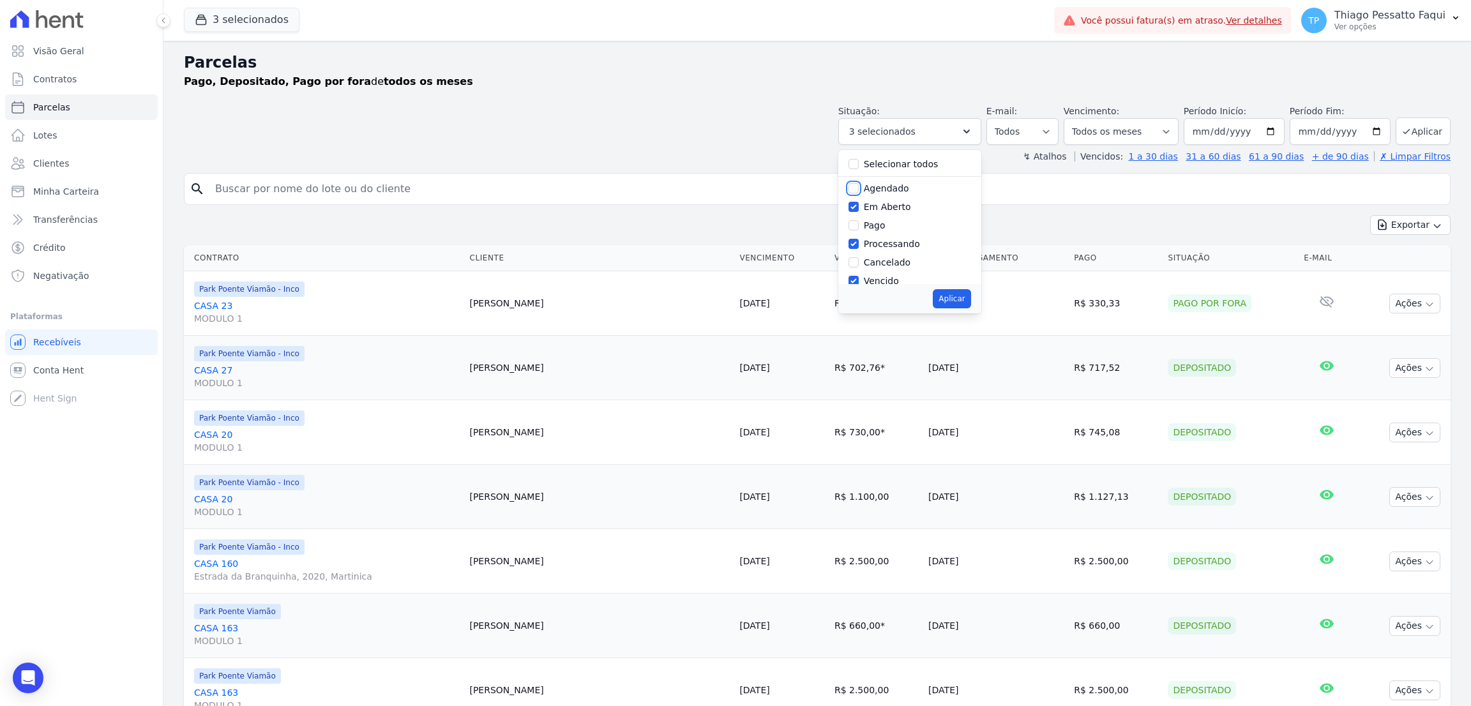
checkbox input "true"
click at [949, 297] on button "Aplicar" at bounding box center [952, 298] width 38 height 19
select select "scheduled"
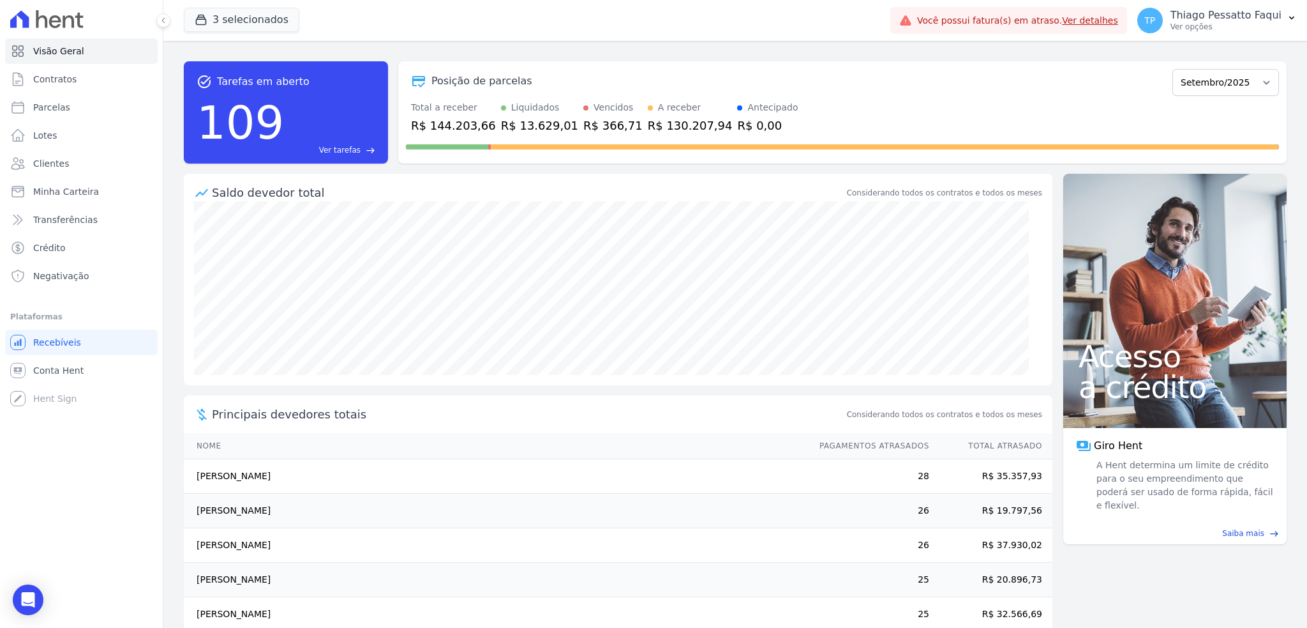
click at [78, 233] on ul "Visão Geral Contratos Parcelas Lotes Clientes Minha Carteira Transferências Cré…" at bounding box center [81, 163] width 153 height 250
click at [72, 225] on span "Transferências" at bounding box center [65, 219] width 64 height 13
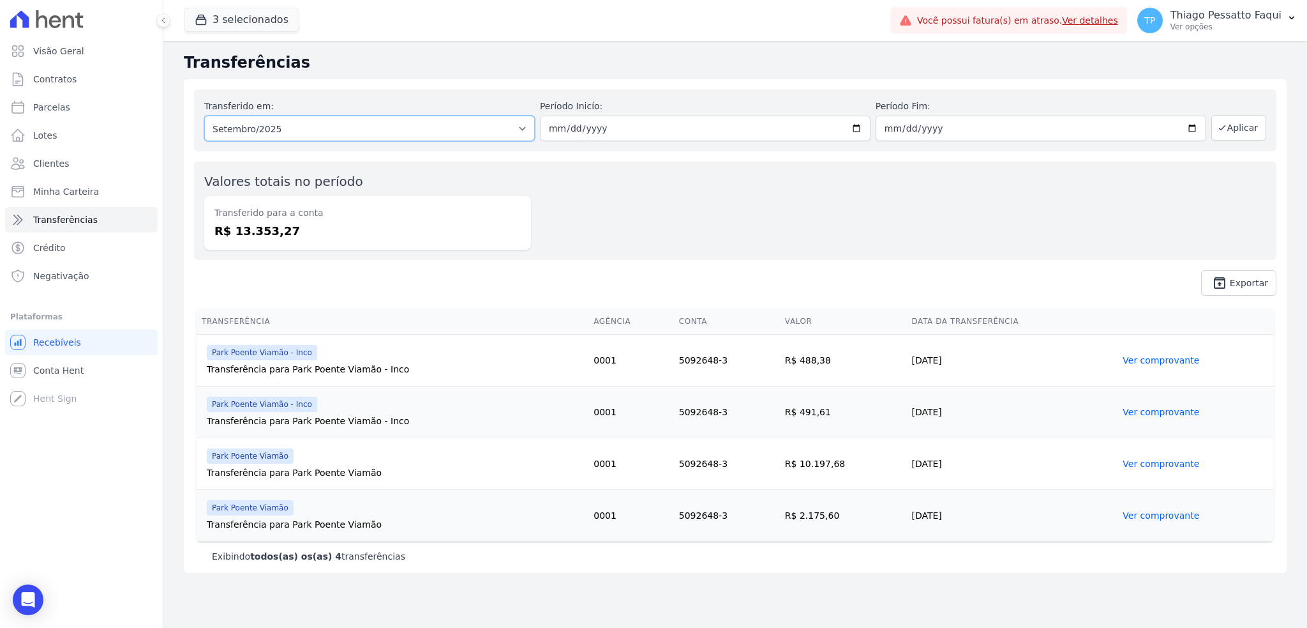
click at [372, 137] on select "Todos os meses Novembro/2022 Dezembro/2022 Janeiro/2023 Fevereiro/2023 Março/20…" at bounding box center [369, 129] width 331 height 26
select select "08/2025"
click at [204, 116] on select "Todos os meses Novembro/2022 Dezembro/2022 Janeiro/2023 Fevereiro/2023 Março/20…" at bounding box center [369, 129] width 331 height 26
click at [1111, 239] on div "Valores totais no período Transferido para a conta R$ 13.353,27" at bounding box center [735, 211] width 1083 height 98
click at [1241, 126] on button "Aplicar" at bounding box center [1239, 128] width 55 height 26
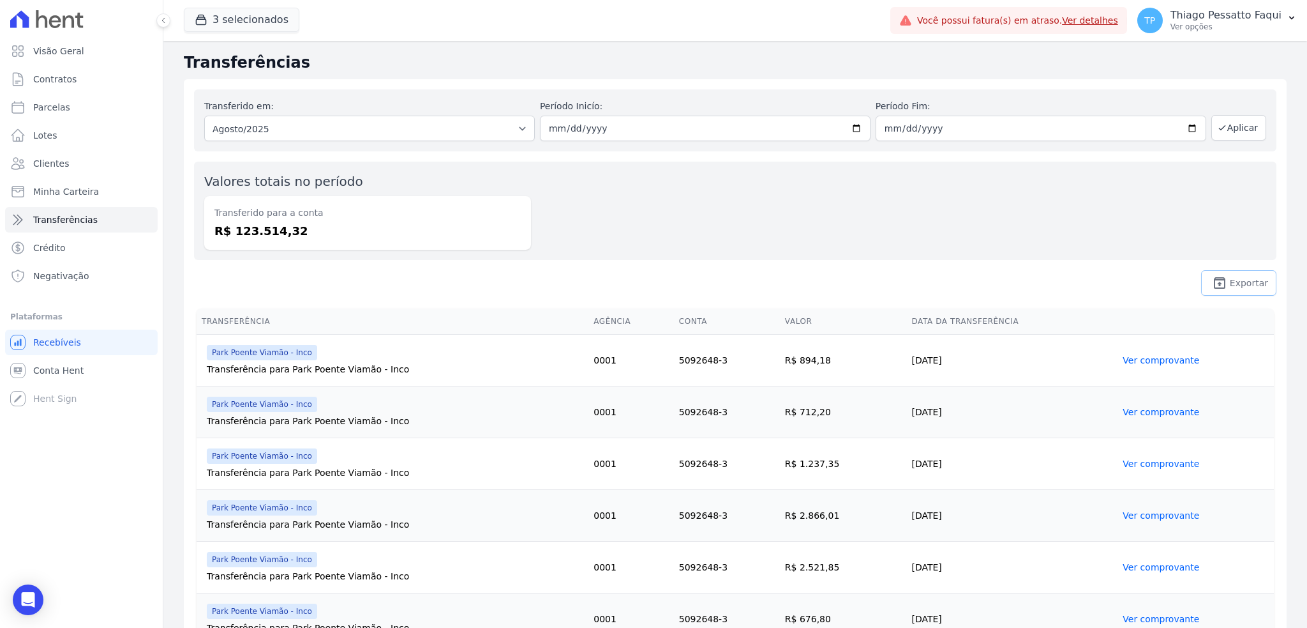
click at [1217, 292] on link "unarchive Exportar" at bounding box center [1238, 283] width 75 height 26
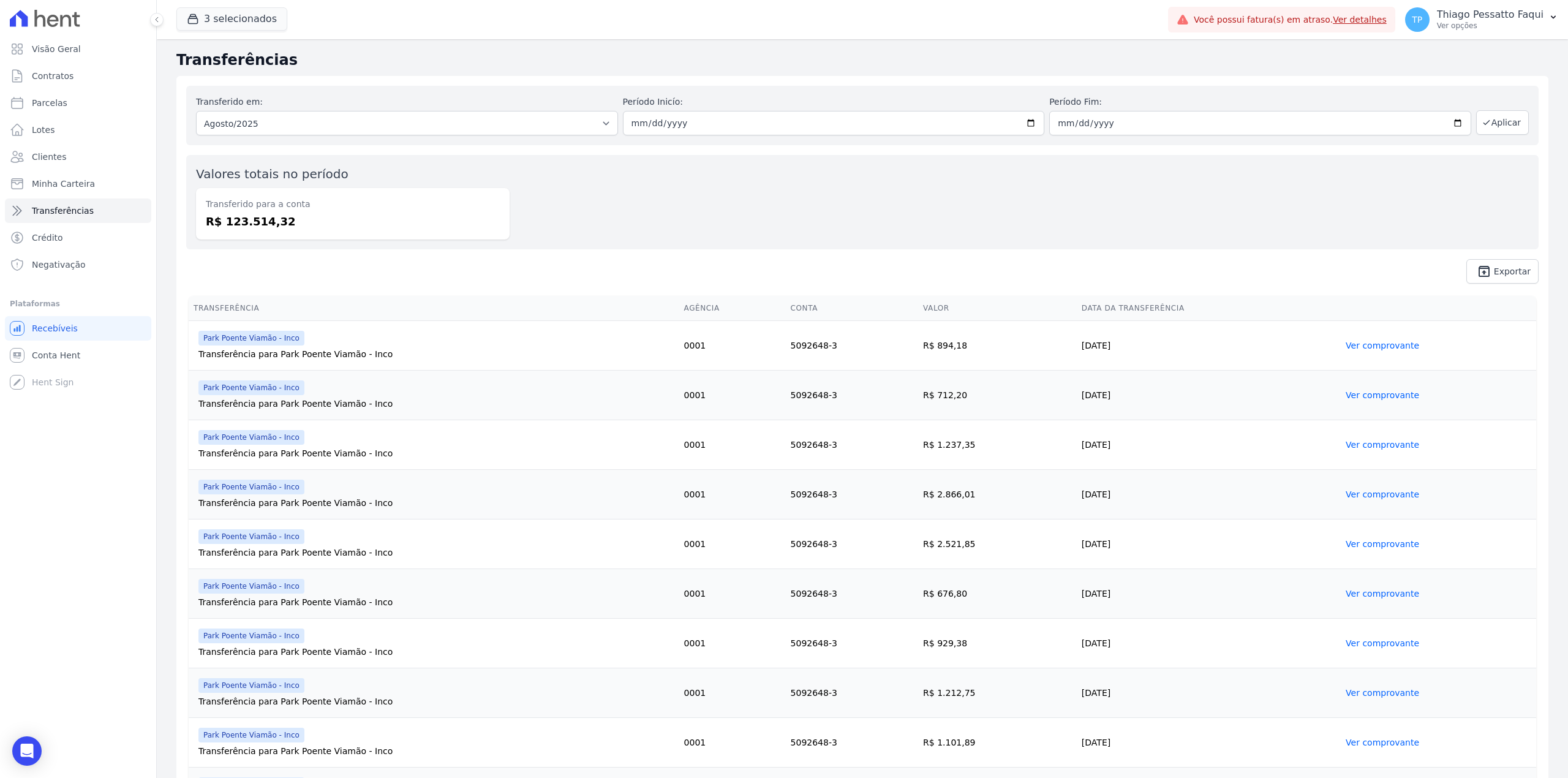
click at [1096, 601] on td "22/08/2025" at bounding box center [1208, 743] width 264 height 50
click at [1095, 601] on td "22/08/2025" at bounding box center [1208, 743] width 264 height 50
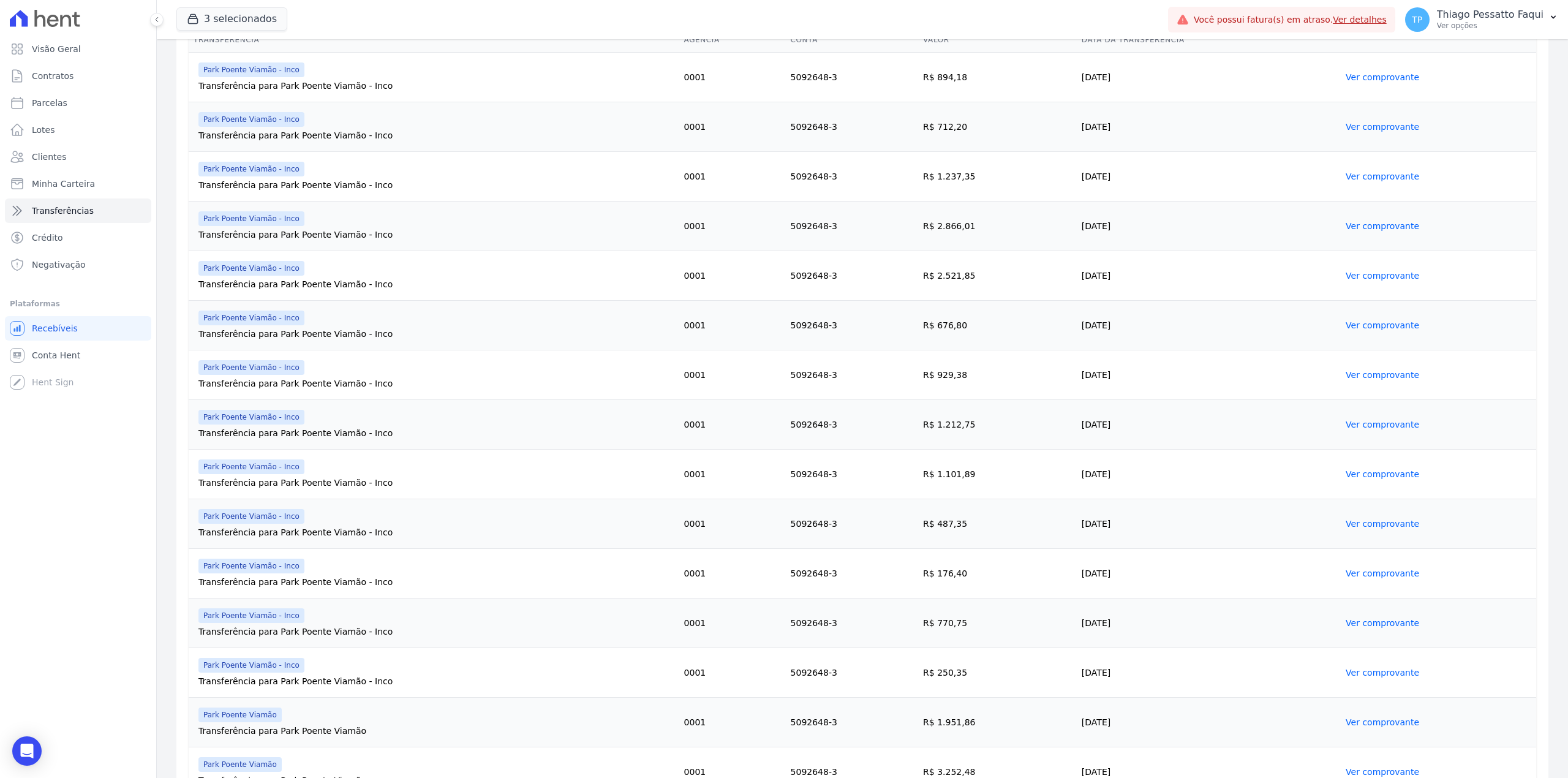
scroll to position [326, 0]
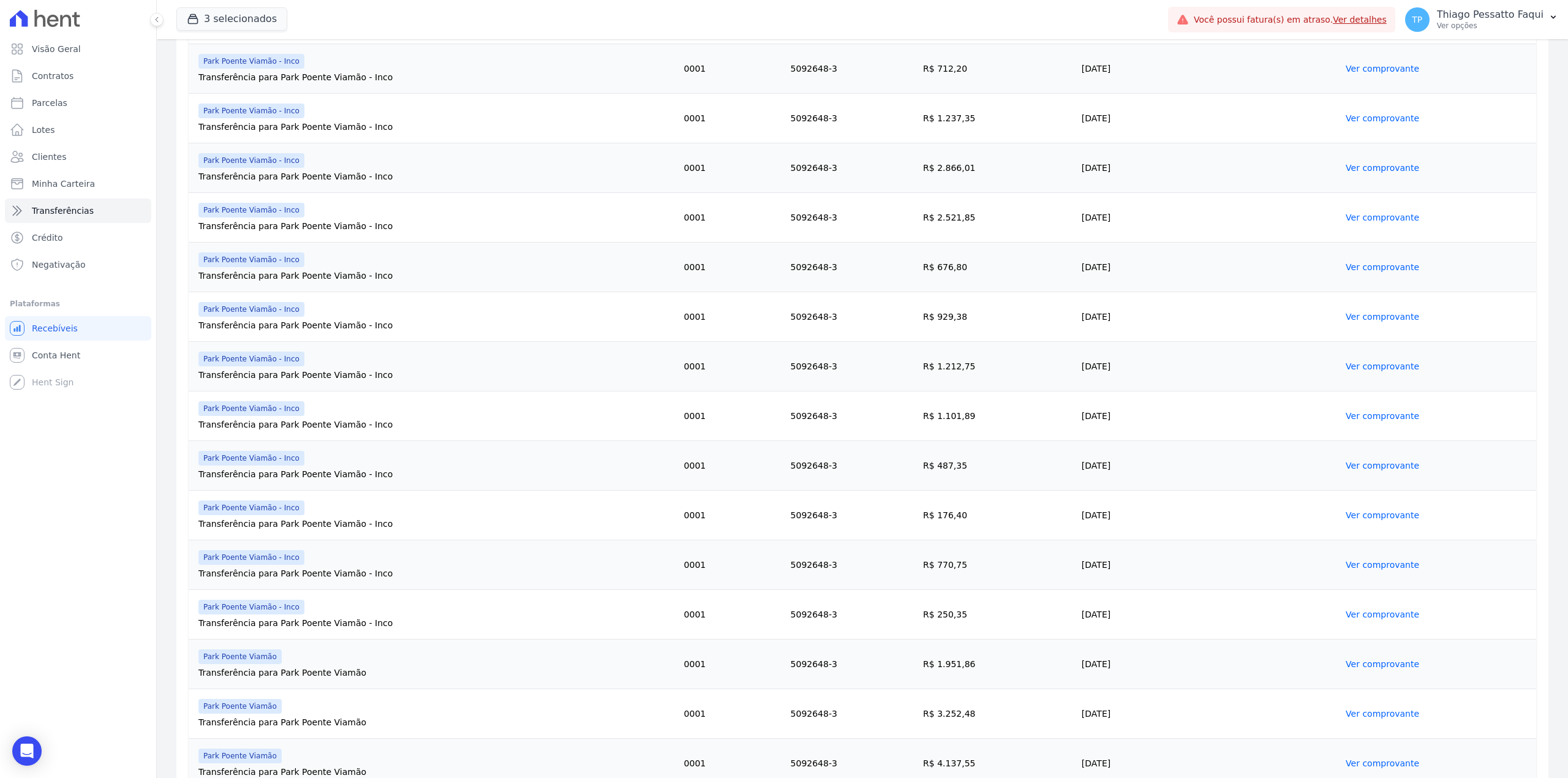
click at [1094, 601] on td "05/08/2025" at bounding box center [1208, 764] width 264 height 50
click at [1094, 601] on tbody "Park Poente Viamão - Inco Transferência para Park Poente Viamão - Inco 0001 509…" at bounding box center [863, 614] width 1347 height 1240
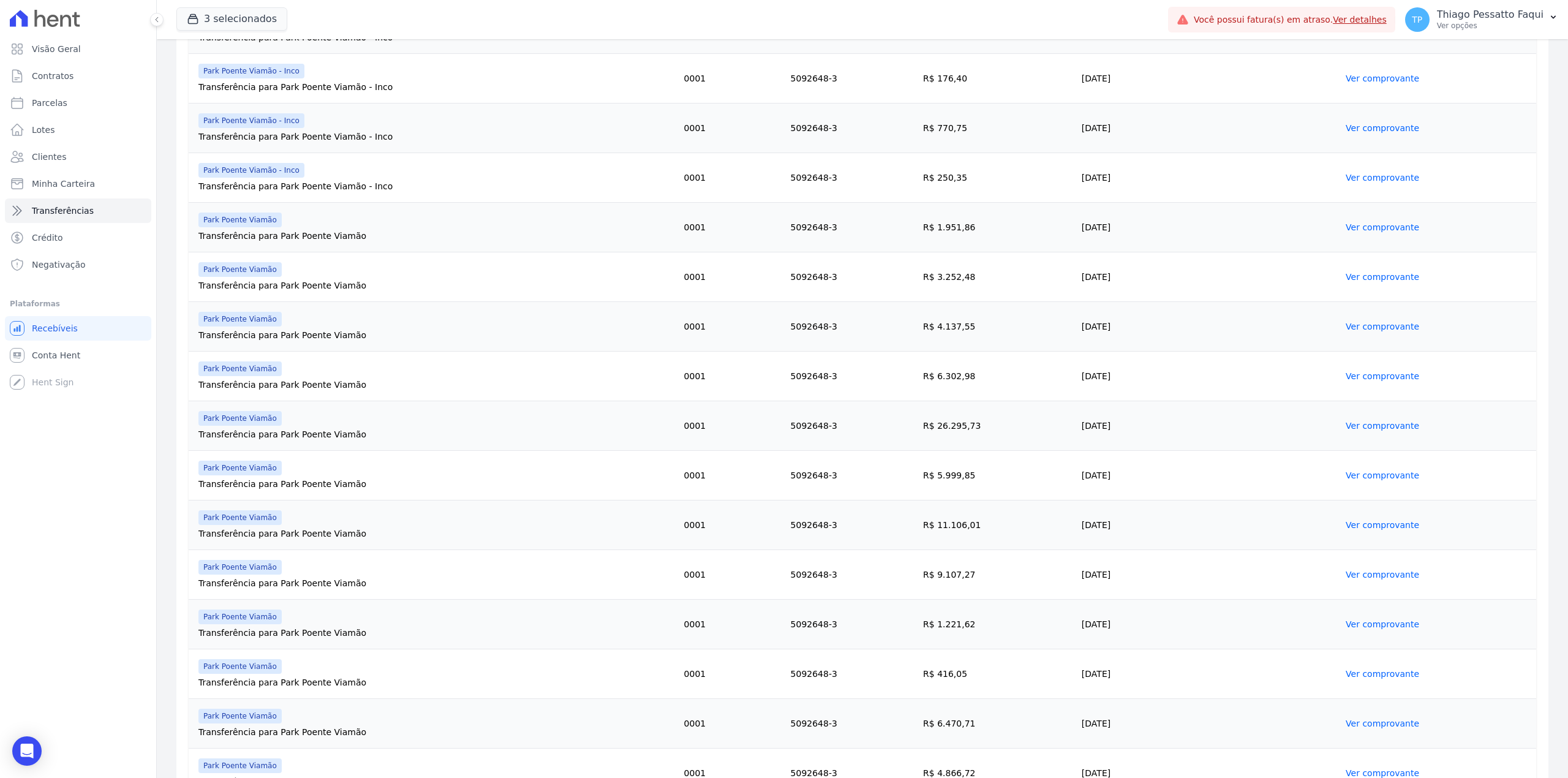
click at [1083, 601] on td "[DATE]" at bounding box center [1208, 723] width 264 height 50
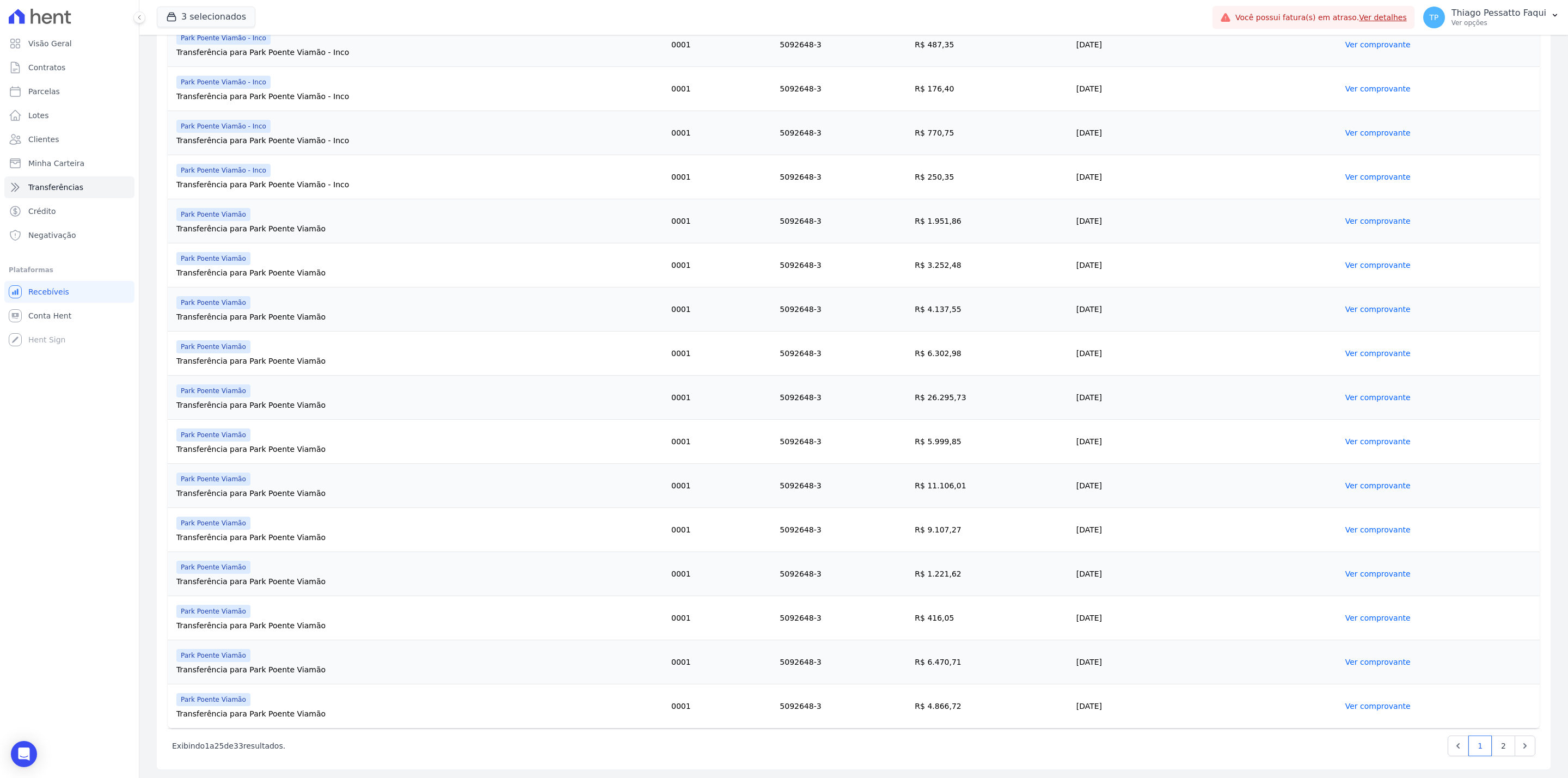
scroll to position [665, 0]
click at [1114, 535] on link "2" at bounding box center [1502, 746] width 23 height 20
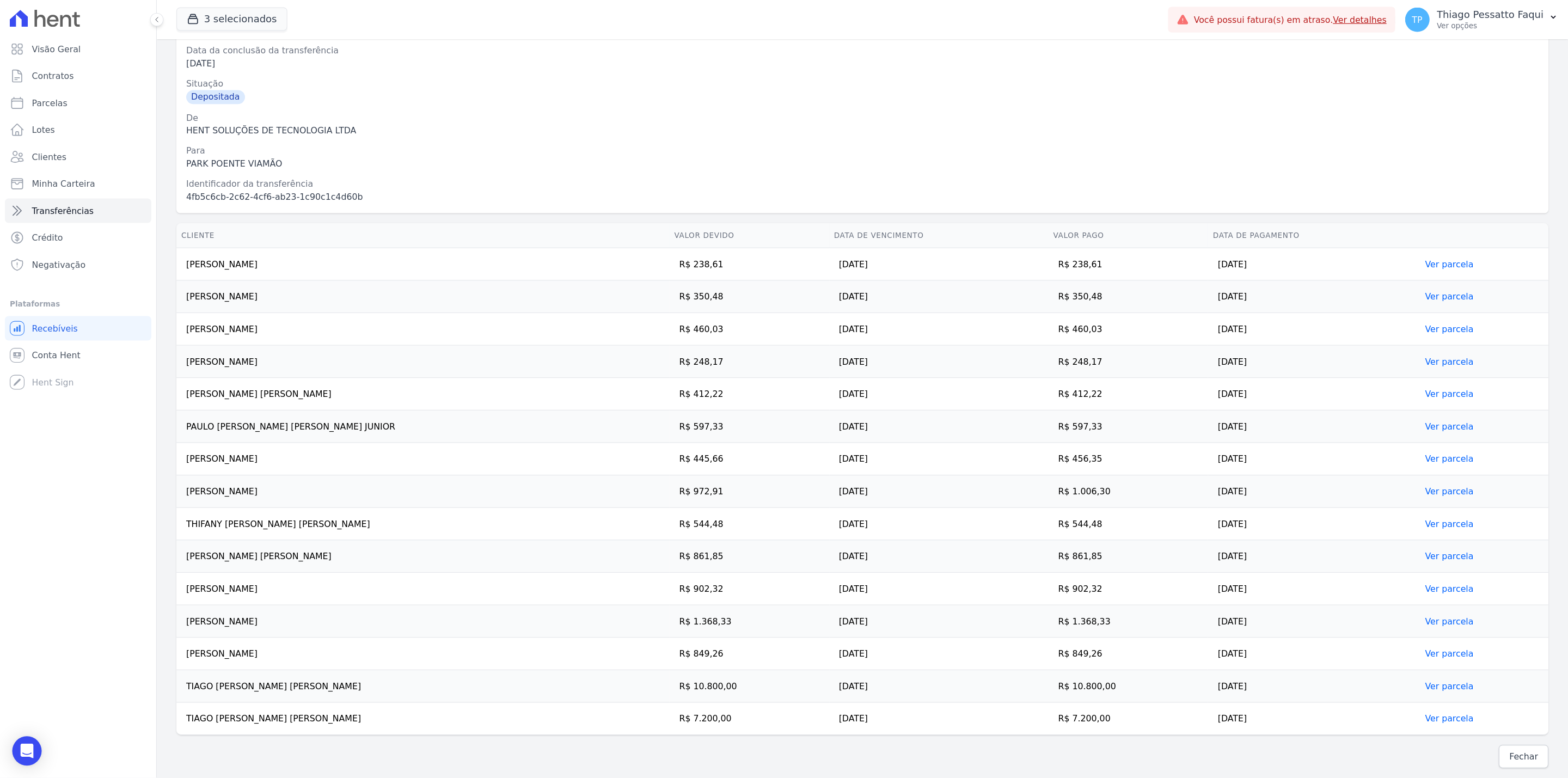
scroll to position [40, 0]
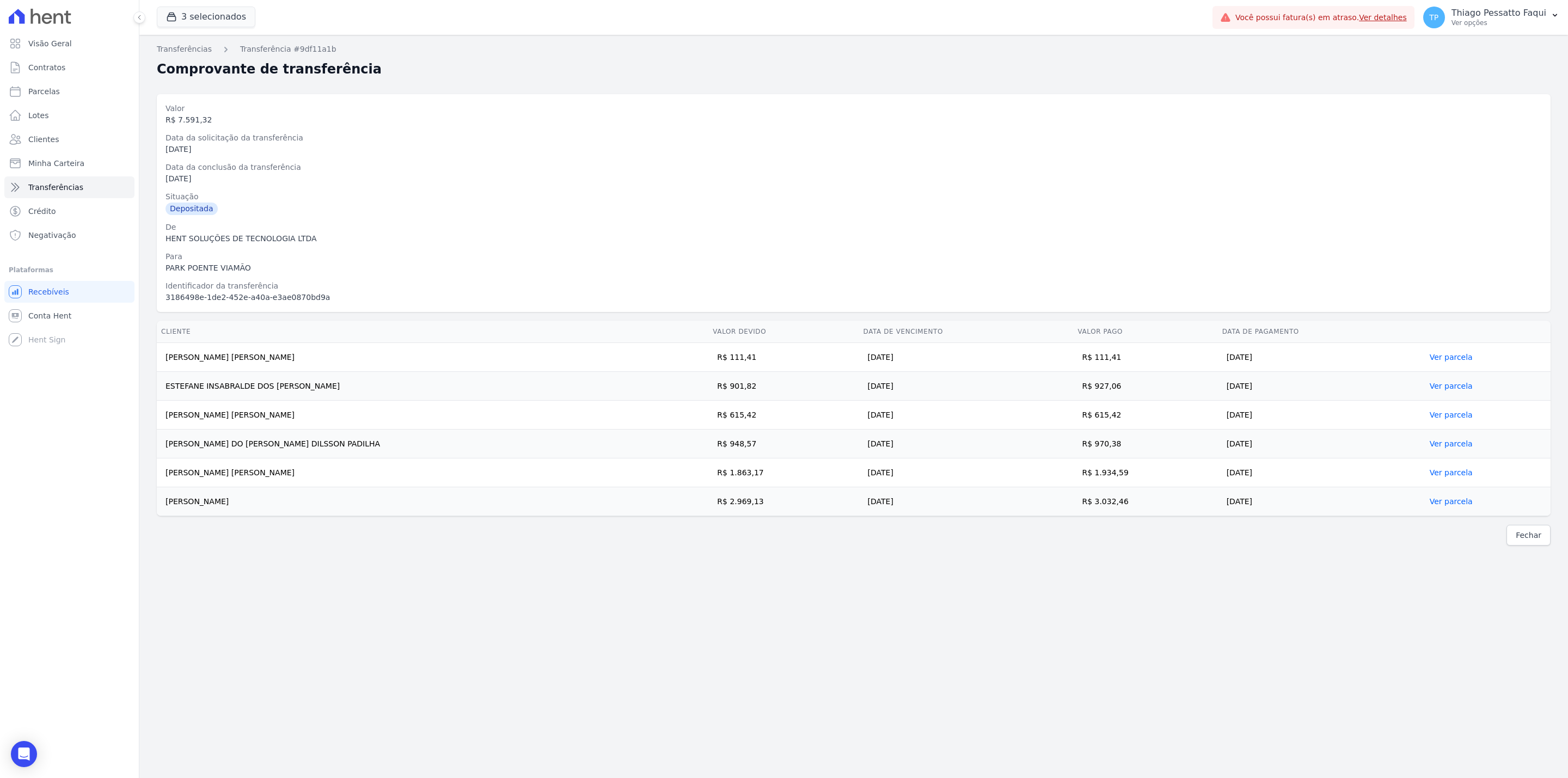
click at [1315, 568] on div "Transferências Transferência #9df11a1b Comprovante de transferência Valor R$ 7.…" at bounding box center [853, 406] width 1428 height 743
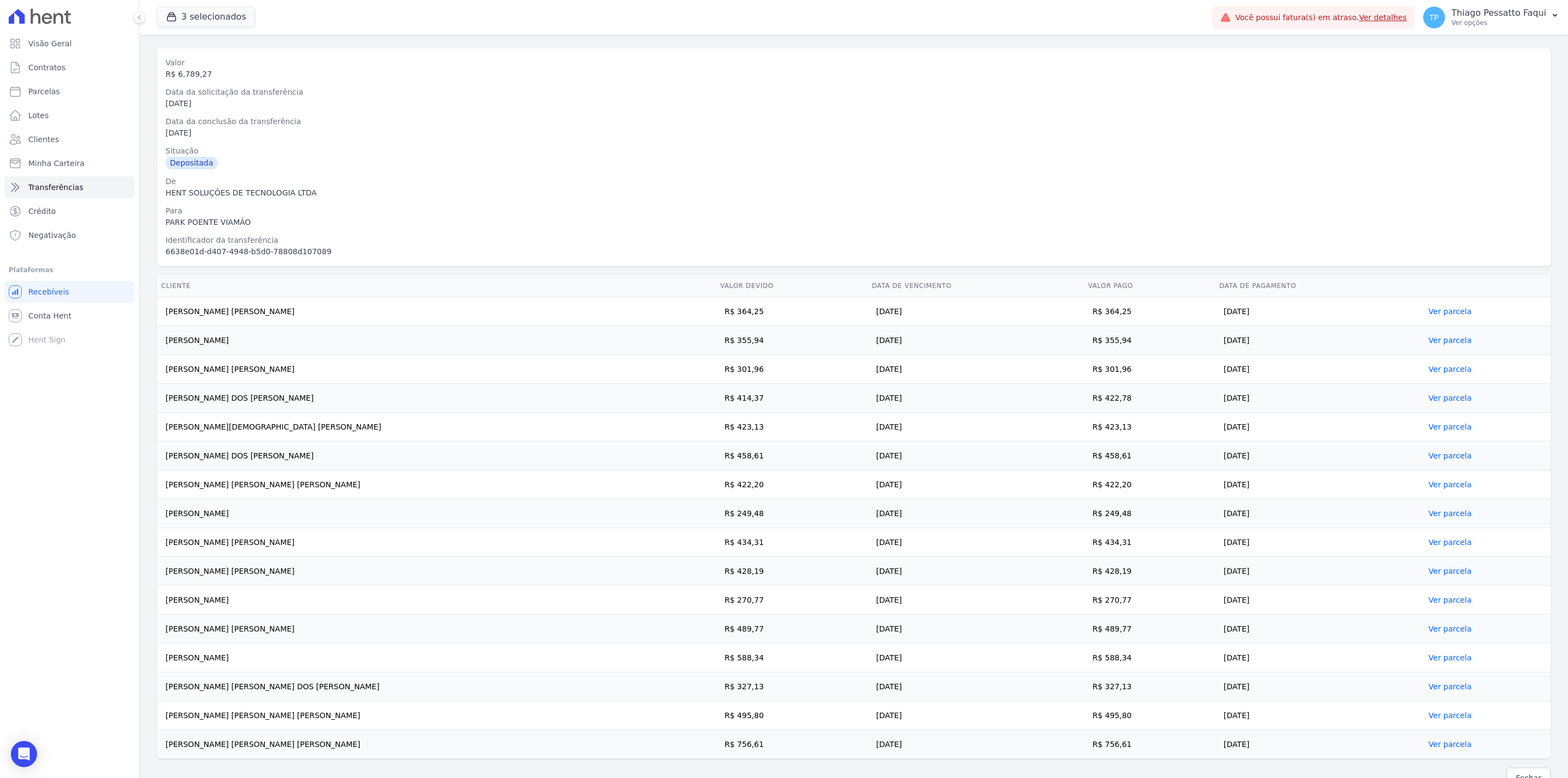
scroll to position [69, 0]
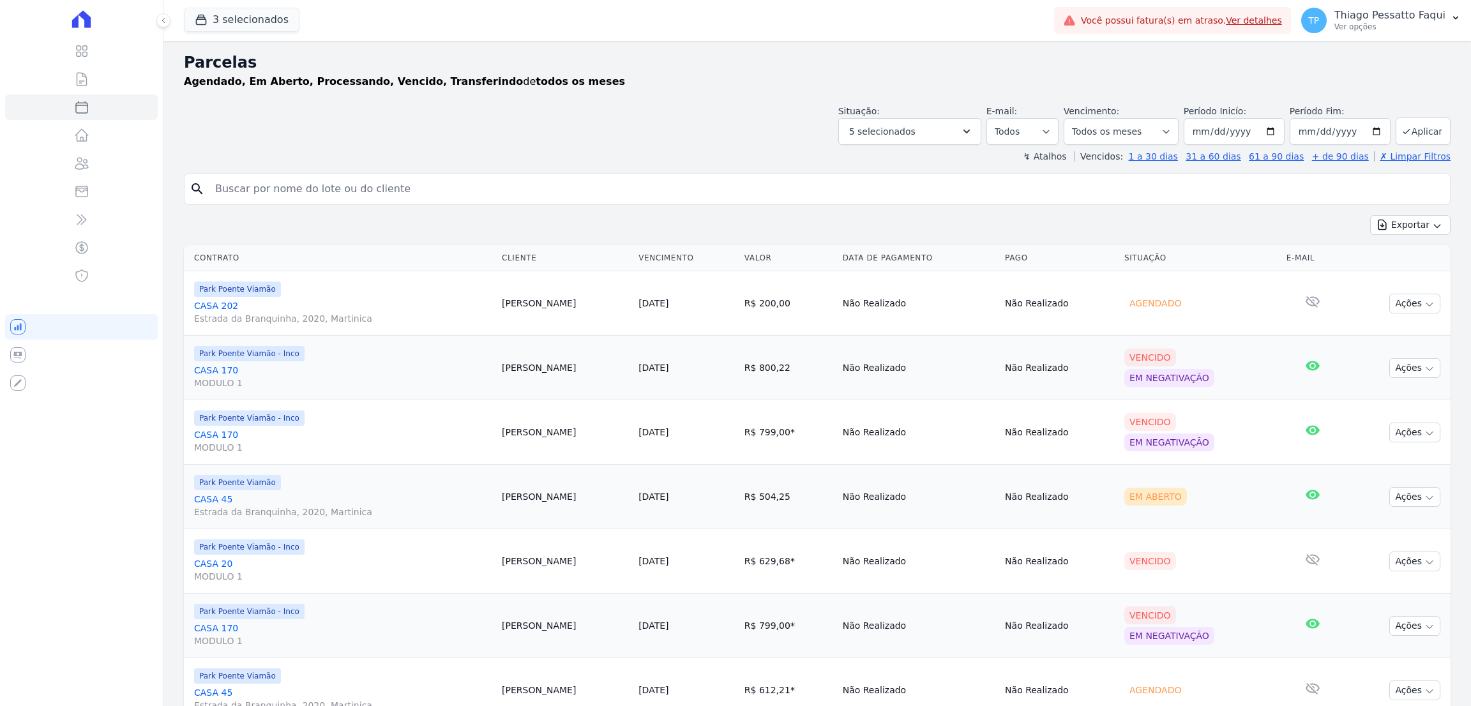
select select
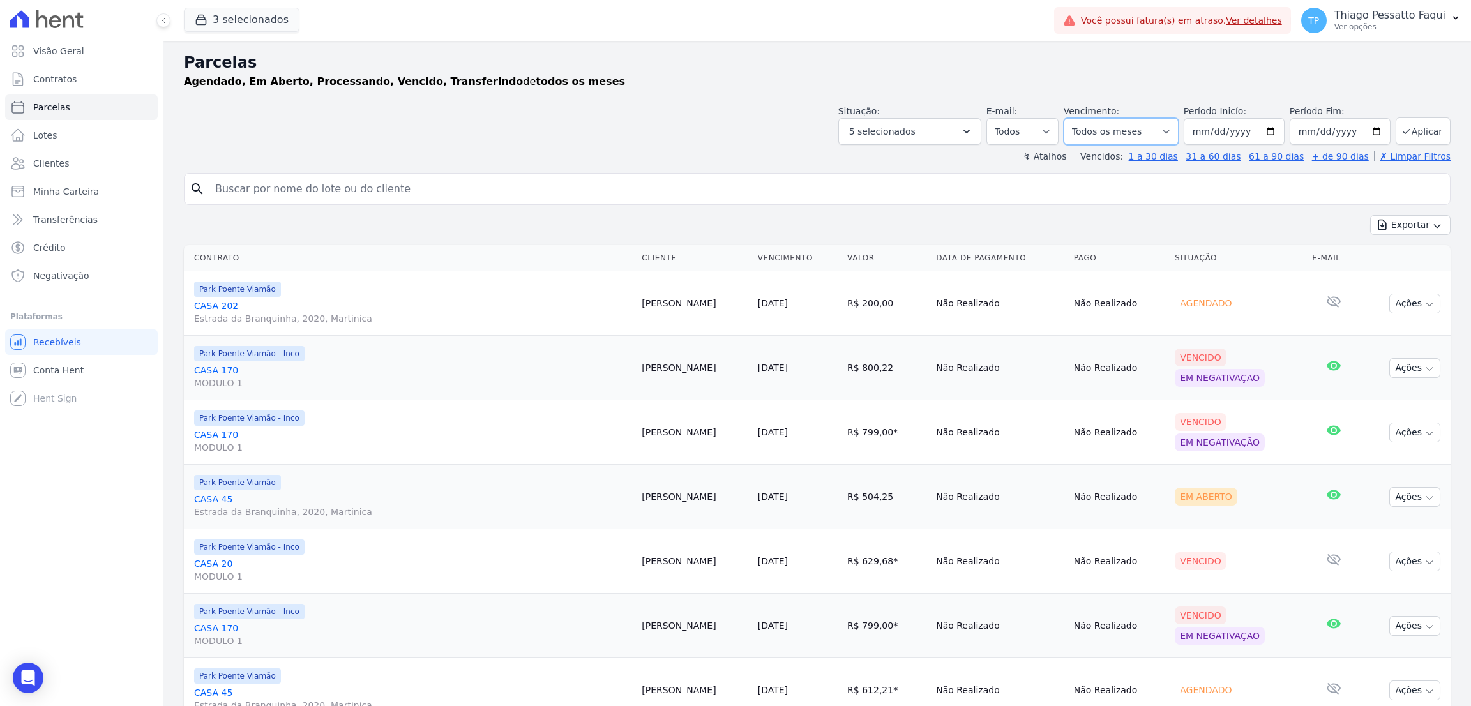
click at [1099, 131] on select "Filtrar por período ──────── Todos os meses Novembro/2022 Dezembro/2022 Janeiro…" at bounding box center [1121, 131] width 115 height 27
click at [1066, 118] on select "Filtrar por período ──────── Todos os meses Novembro/2022 Dezembro/2022 Janeiro…" at bounding box center [1121, 131] width 115 height 27
click at [1408, 124] on button "Aplicar" at bounding box center [1423, 130] width 55 height 27
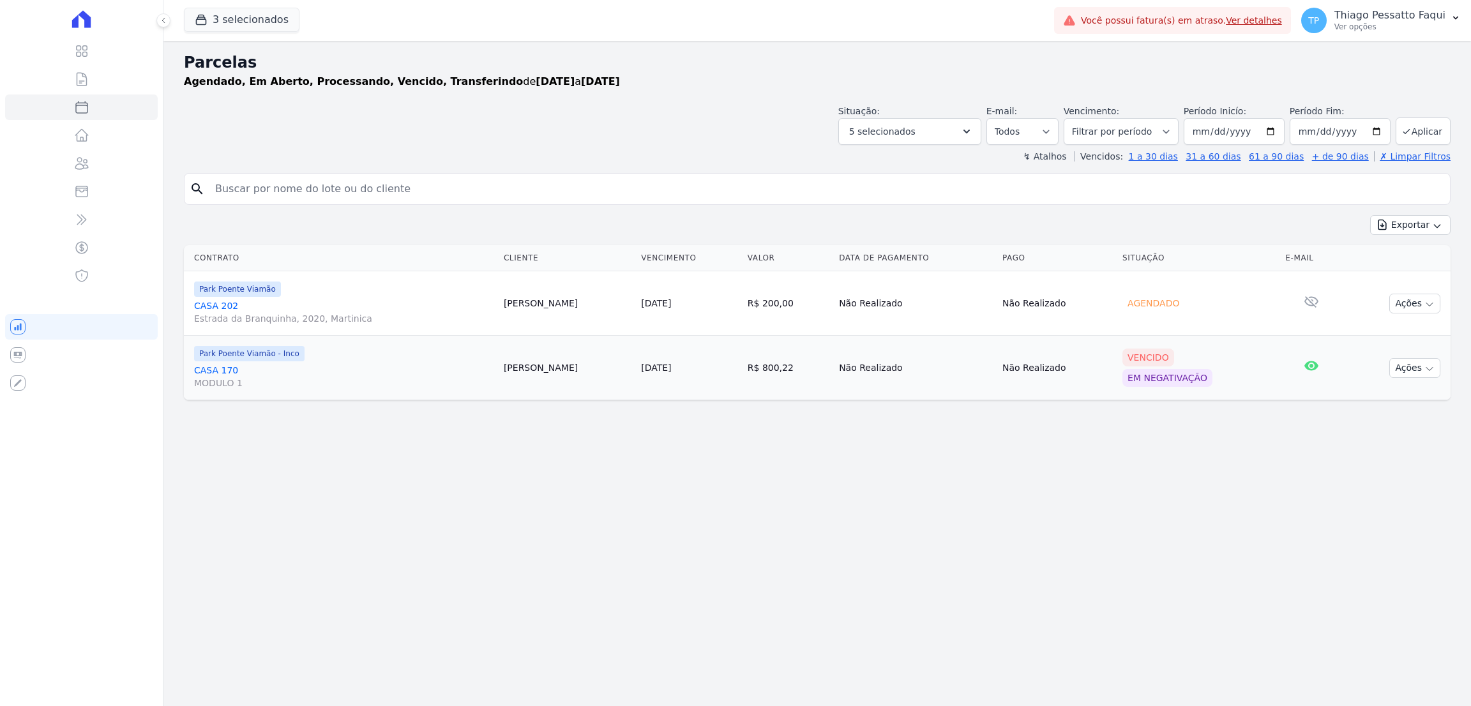
select select
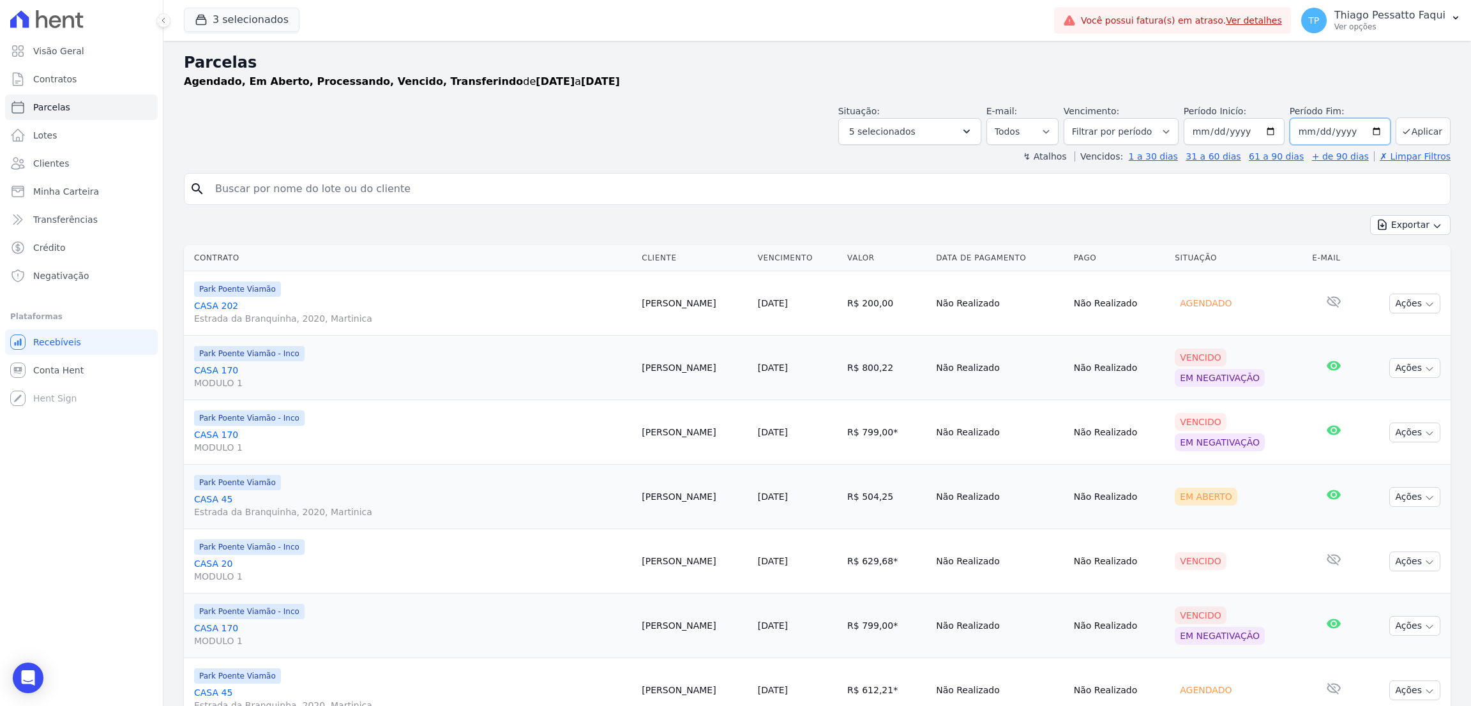
click at [1361, 130] on input "[DATE]" at bounding box center [1340, 131] width 101 height 27
click at [1338, 128] on input "[DATE]" at bounding box center [1340, 131] width 101 height 27
click at [1362, 132] on input "[DATE]" at bounding box center [1340, 131] width 101 height 27
type input "2035-01-01"
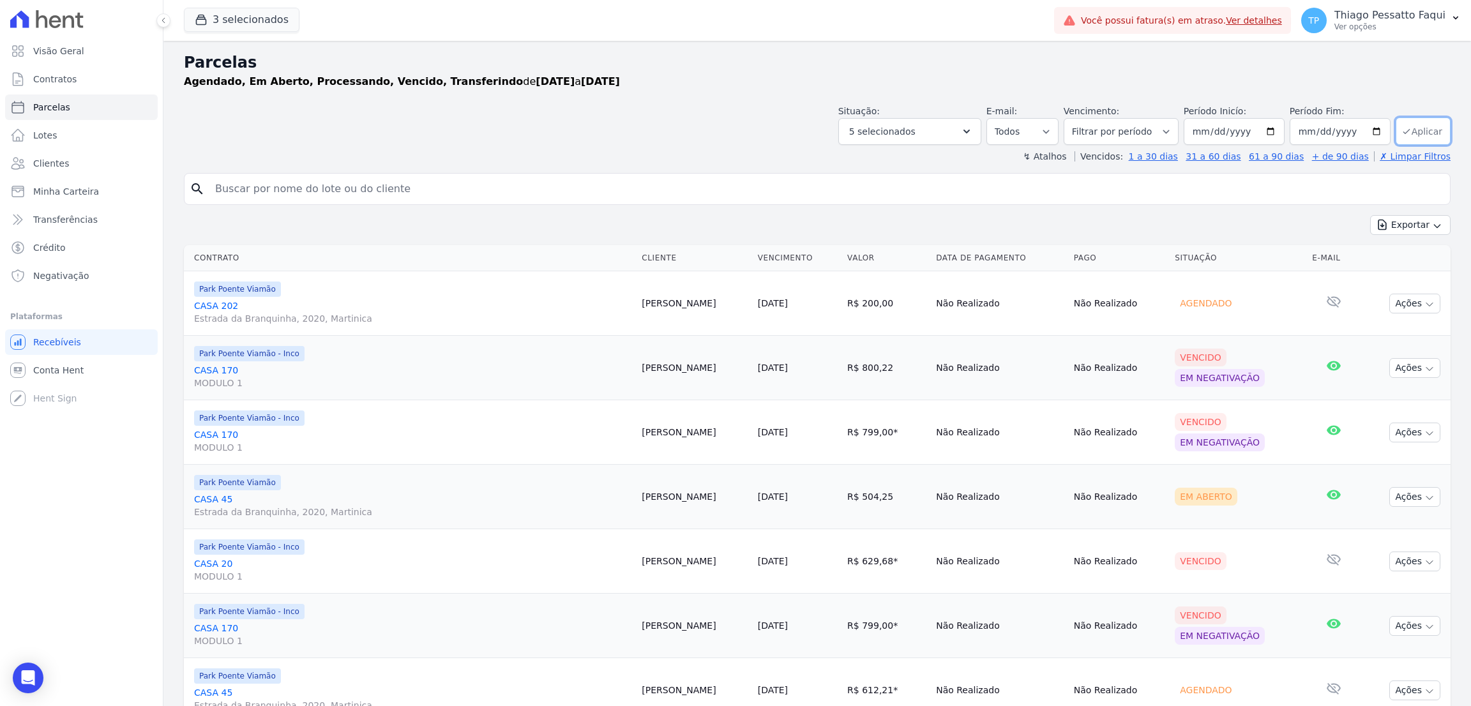
click at [1401, 127] on icon "submit" at bounding box center [1406, 131] width 10 height 10
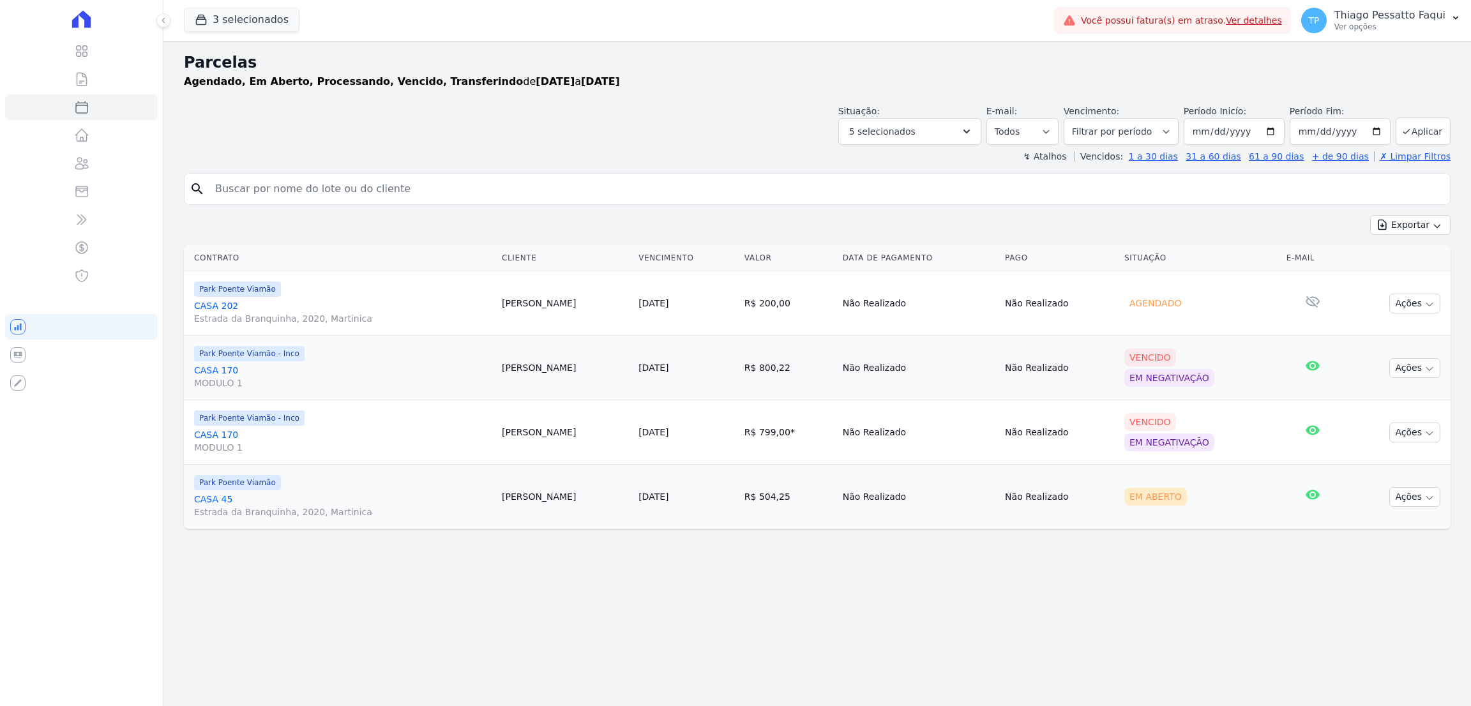
select select
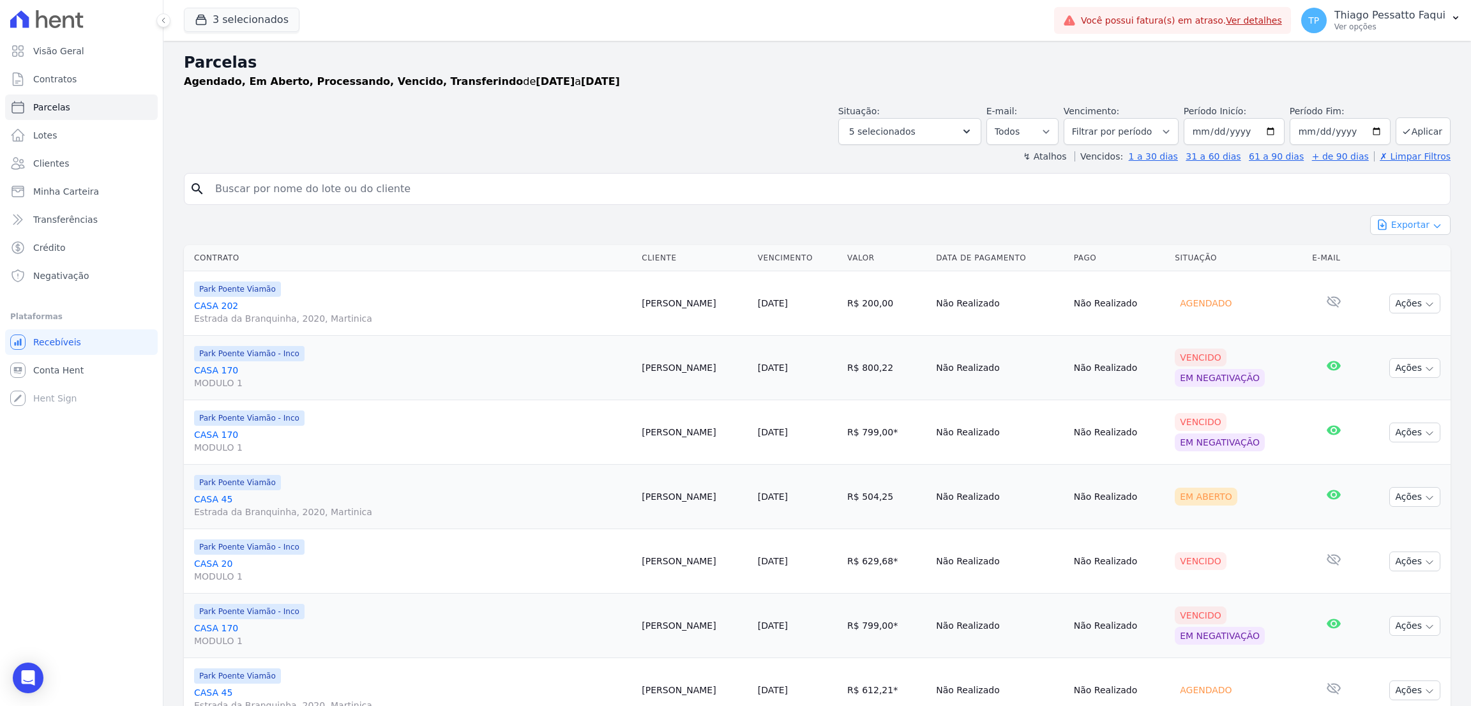
click at [1382, 220] on button "Exportar" at bounding box center [1410, 225] width 80 height 20
click at [1385, 280] on span "Exportar CSV" at bounding box center [1409, 277] width 68 height 13
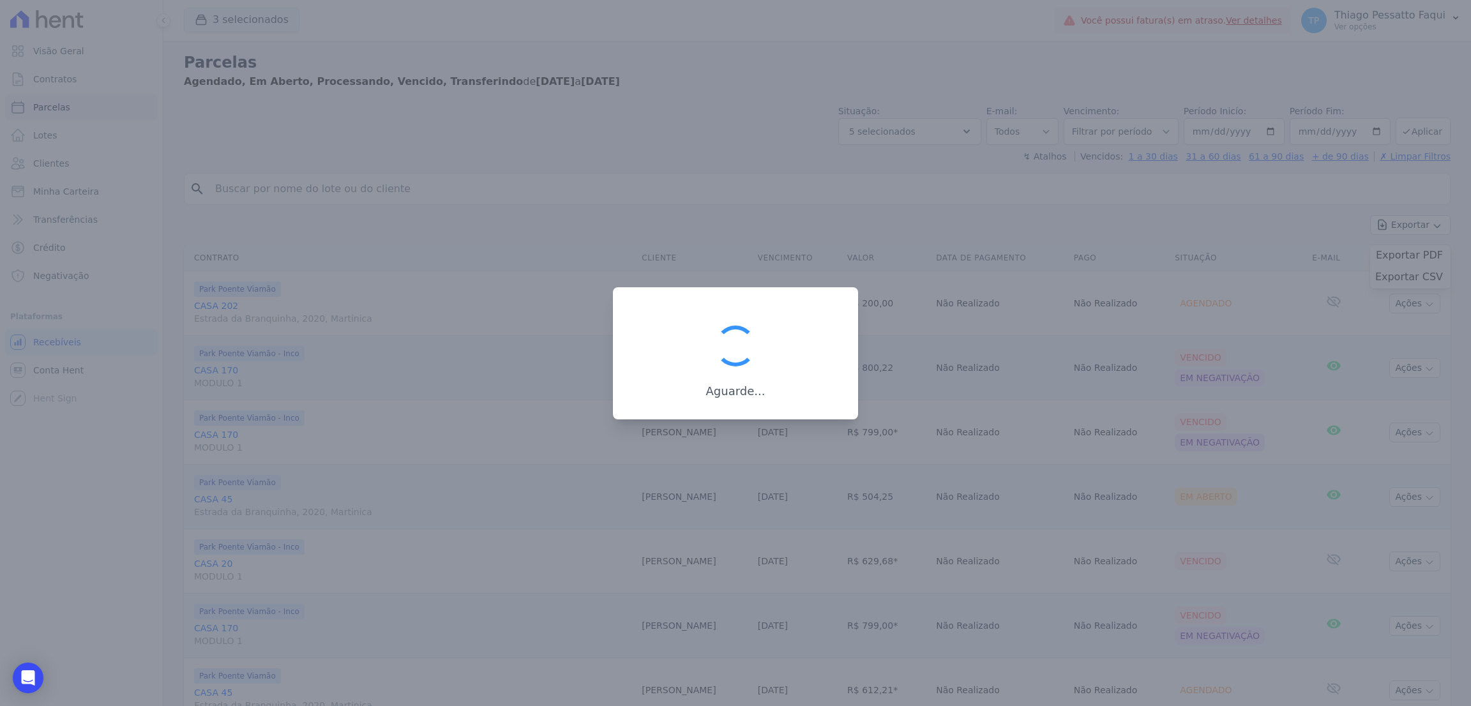
click at [885, 131] on div at bounding box center [735, 353] width 1471 height 706
drag, startPoint x: 324, startPoint y: 316, endPoint x: 35, endPoint y: 19, distance: 414.0
click at [324, 314] on div at bounding box center [735, 353] width 1471 height 706
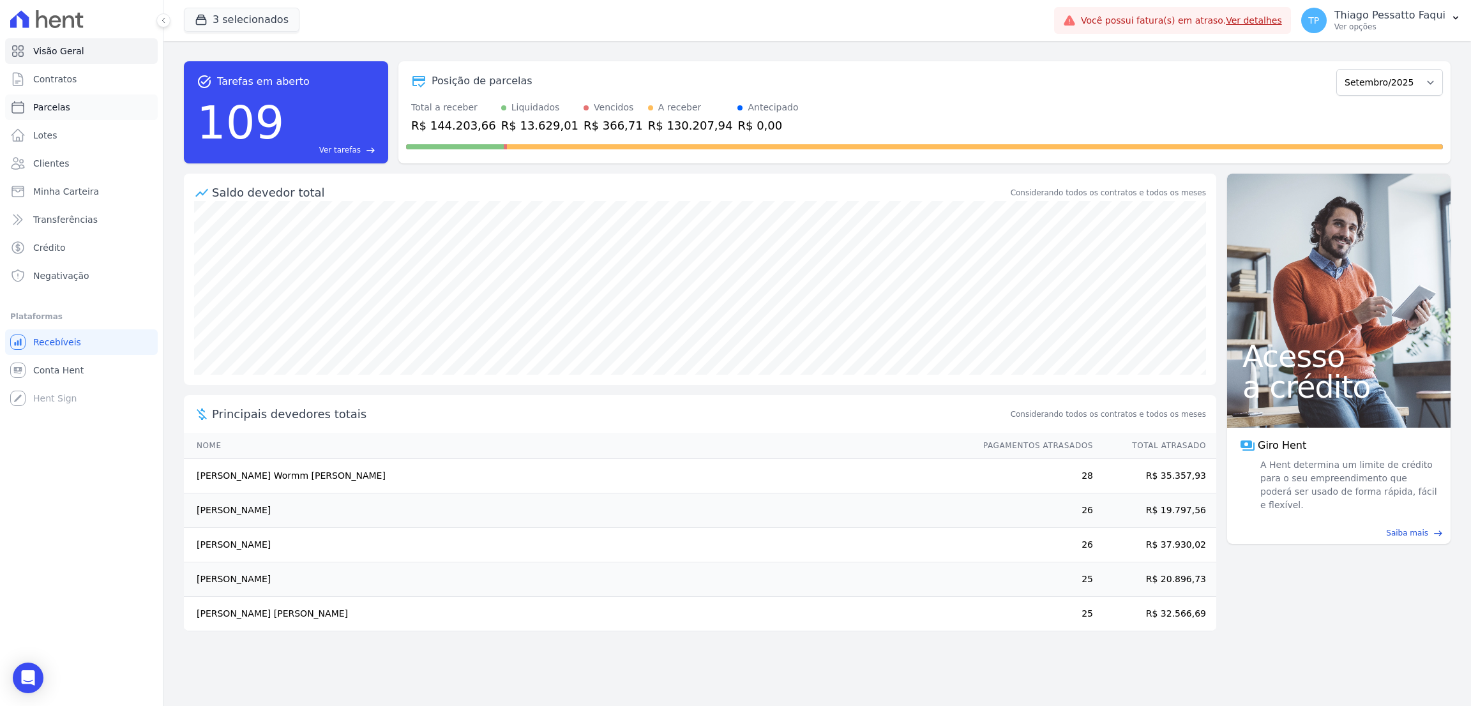
click at [71, 105] on link "Parcelas" at bounding box center [81, 107] width 153 height 26
select select
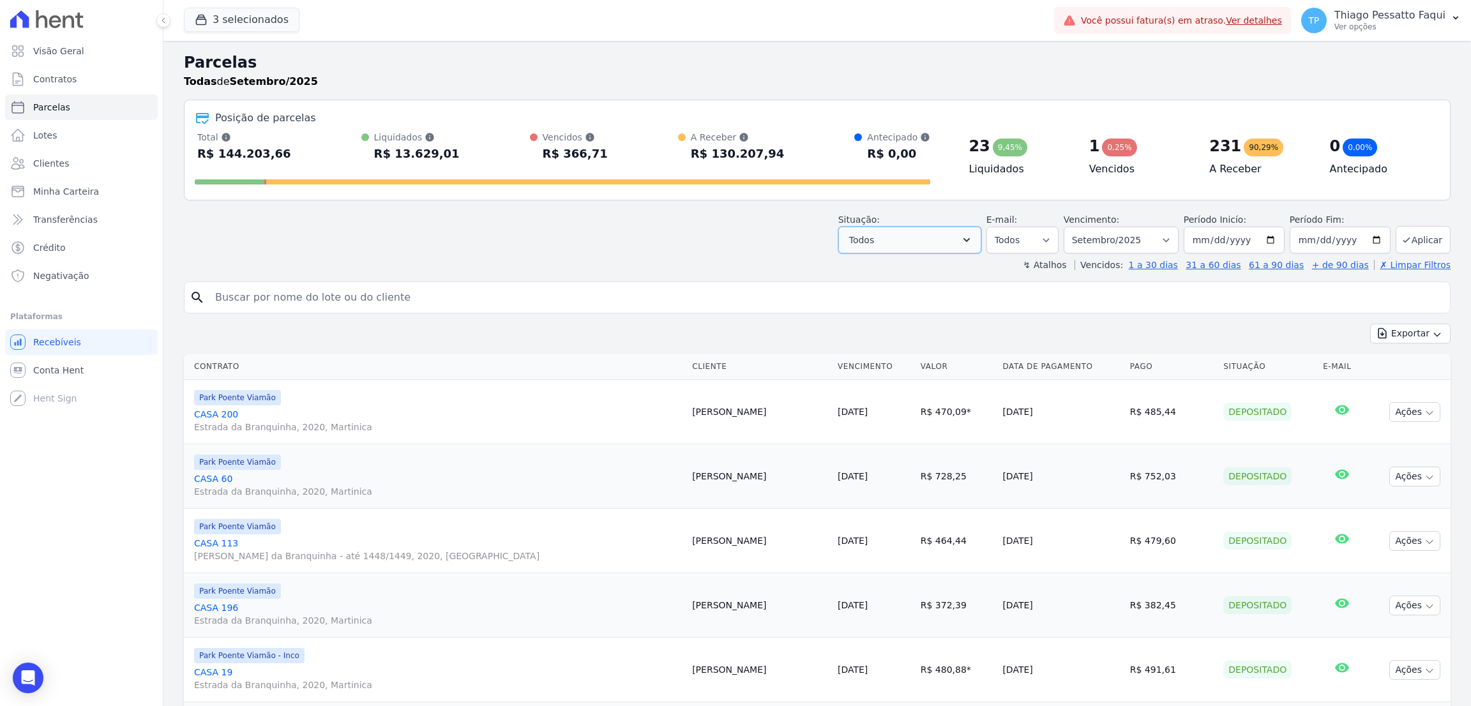
click at [914, 246] on button "Todos" at bounding box center [909, 240] width 143 height 27
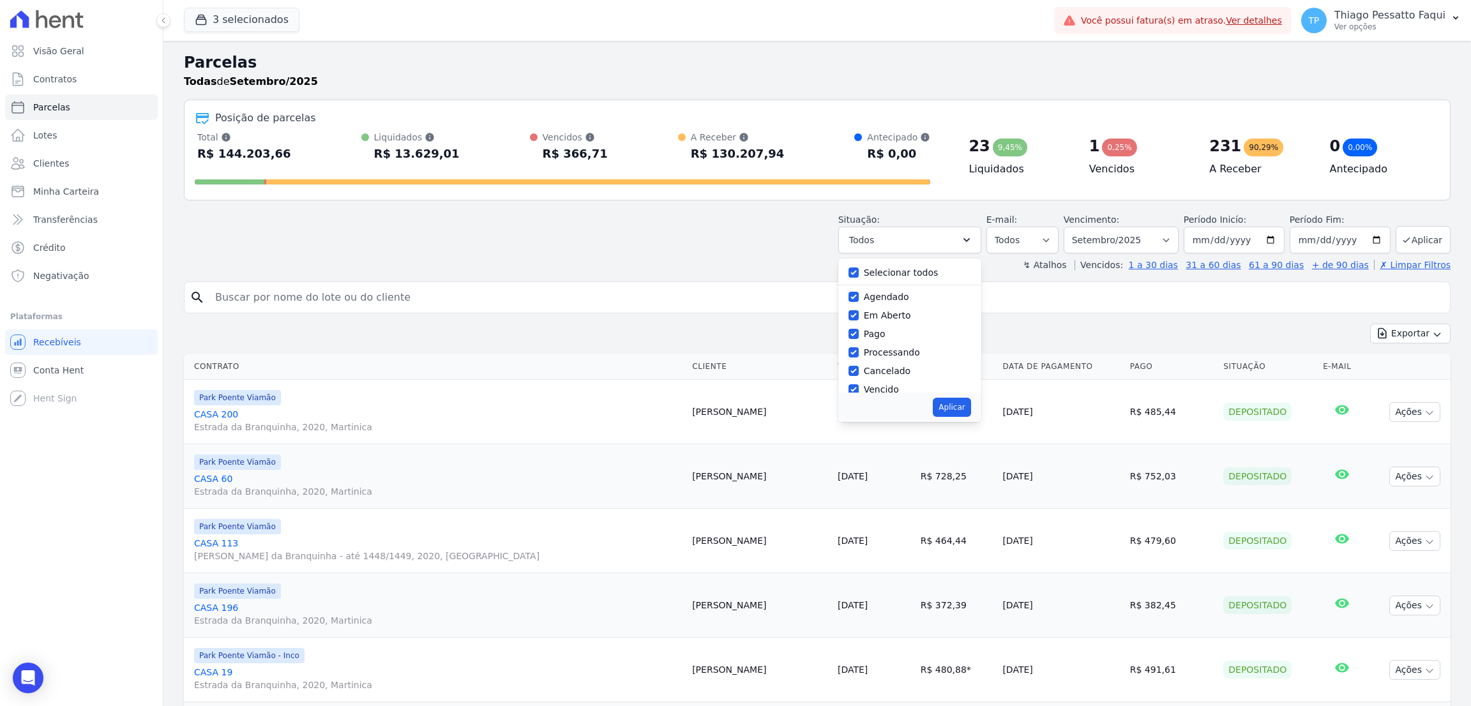
click at [899, 273] on label "Selecionar todos" at bounding box center [901, 272] width 75 height 10
click at [859, 273] on input "Selecionar todos" at bounding box center [853, 272] width 10 height 10
checkbox input "false"
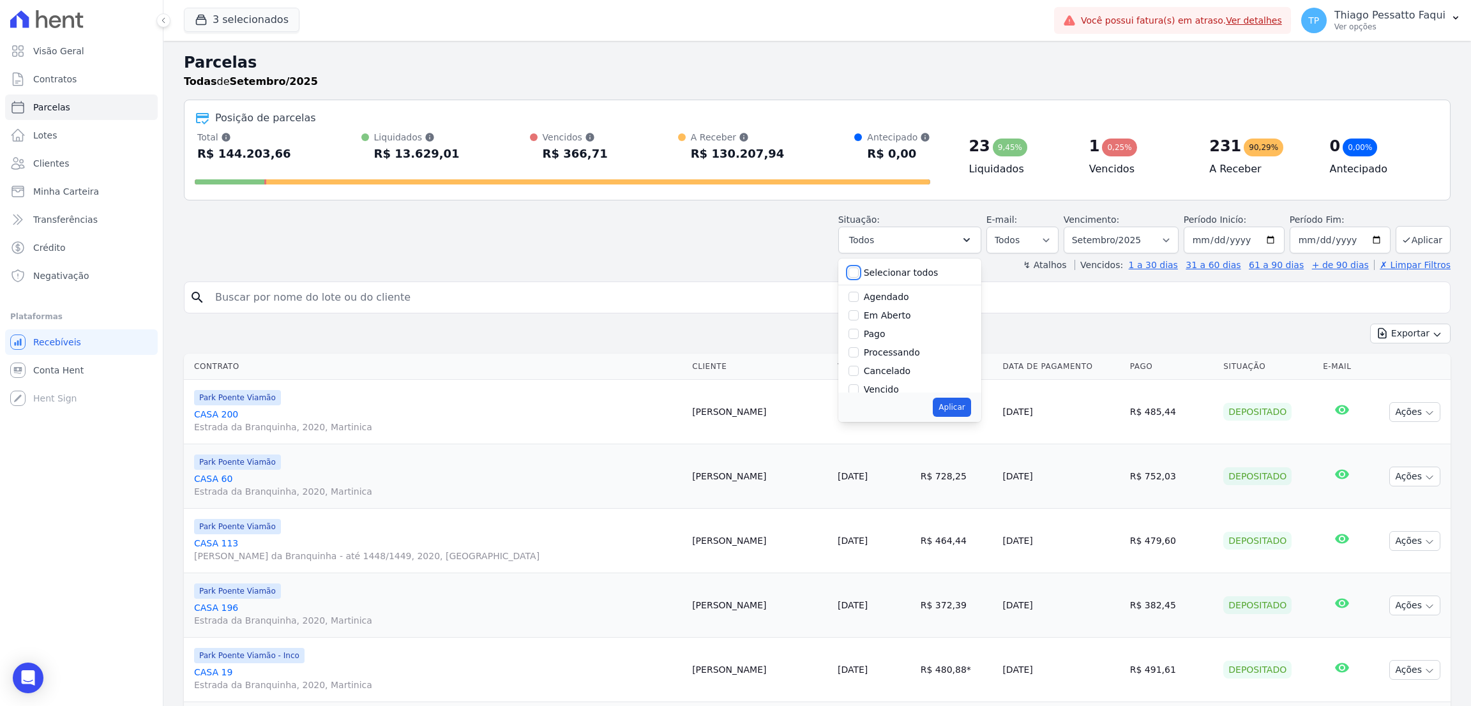
checkbox input "false"
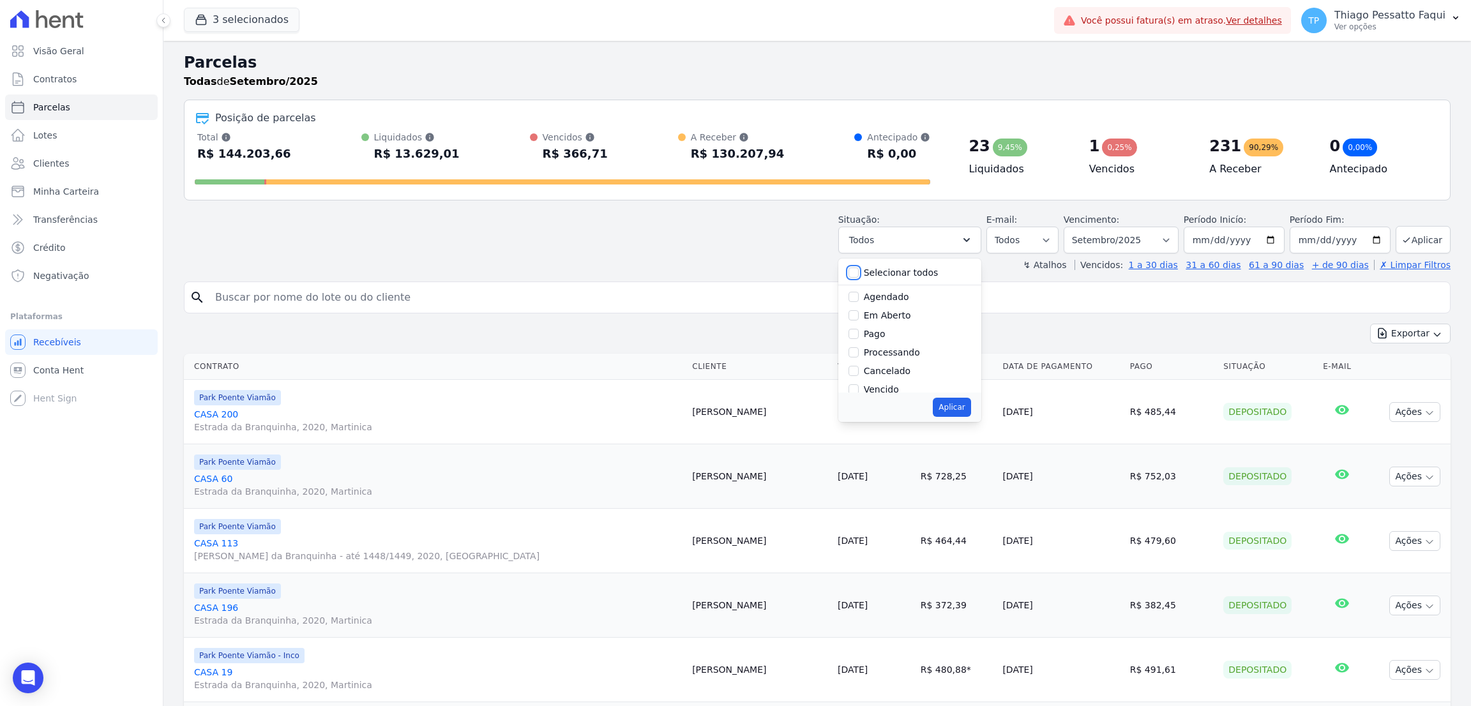
checkbox input "false"
click at [895, 301] on label "Agendado" at bounding box center [886, 297] width 45 height 10
click at [859, 301] on input "Agendado" at bounding box center [853, 297] width 10 height 10
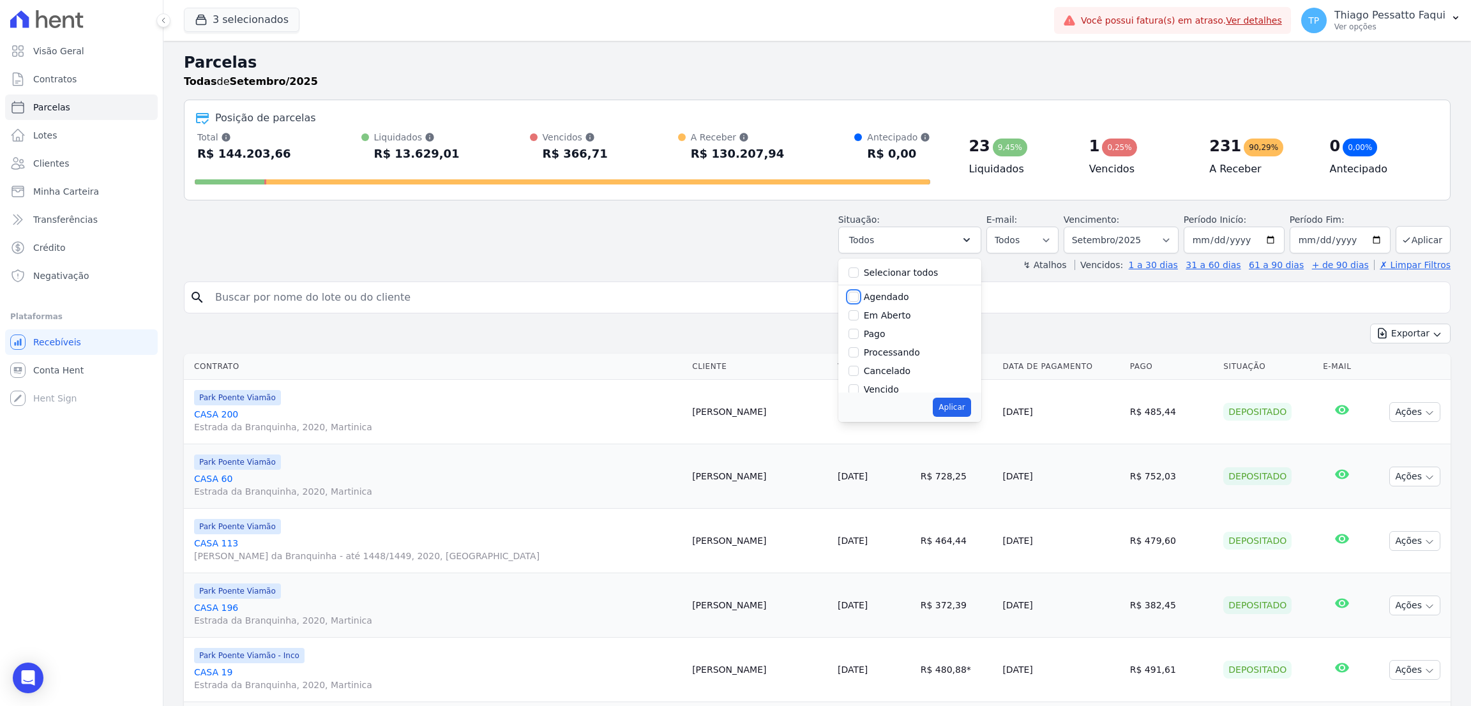
checkbox input "true"
click at [897, 317] on label "Em Aberto" at bounding box center [887, 315] width 47 height 10
click at [859, 317] on input "Em Aberto" at bounding box center [853, 315] width 10 height 10
checkbox input "true"
click at [905, 350] on label "Processando" at bounding box center [892, 352] width 56 height 10
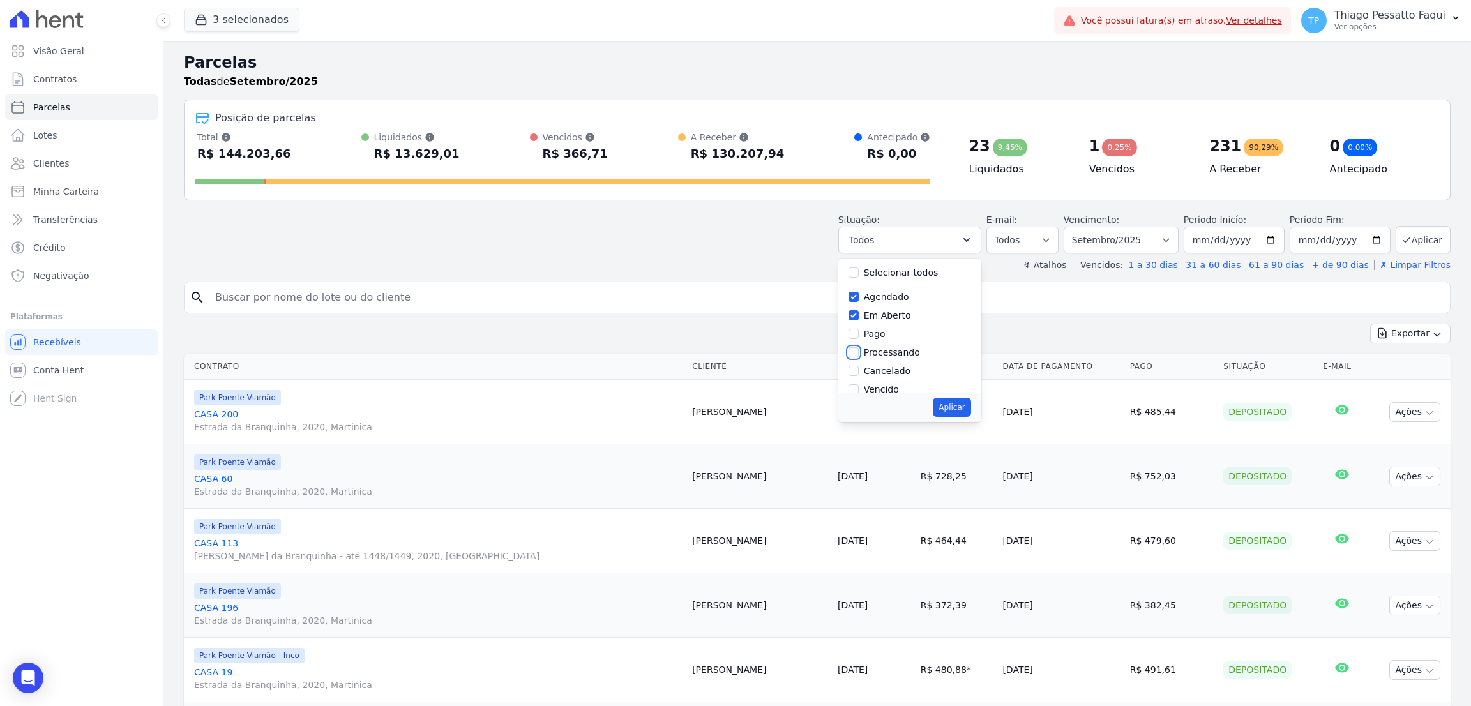
click at [859, 350] on input "Processando" at bounding box center [853, 352] width 10 height 10
checkbox input "true"
click at [886, 304] on label "Vencido" at bounding box center [881, 304] width 35 height 10
click at [859, 304] on input "Vencido" at bounding box center [853, 304] width 10 height 10
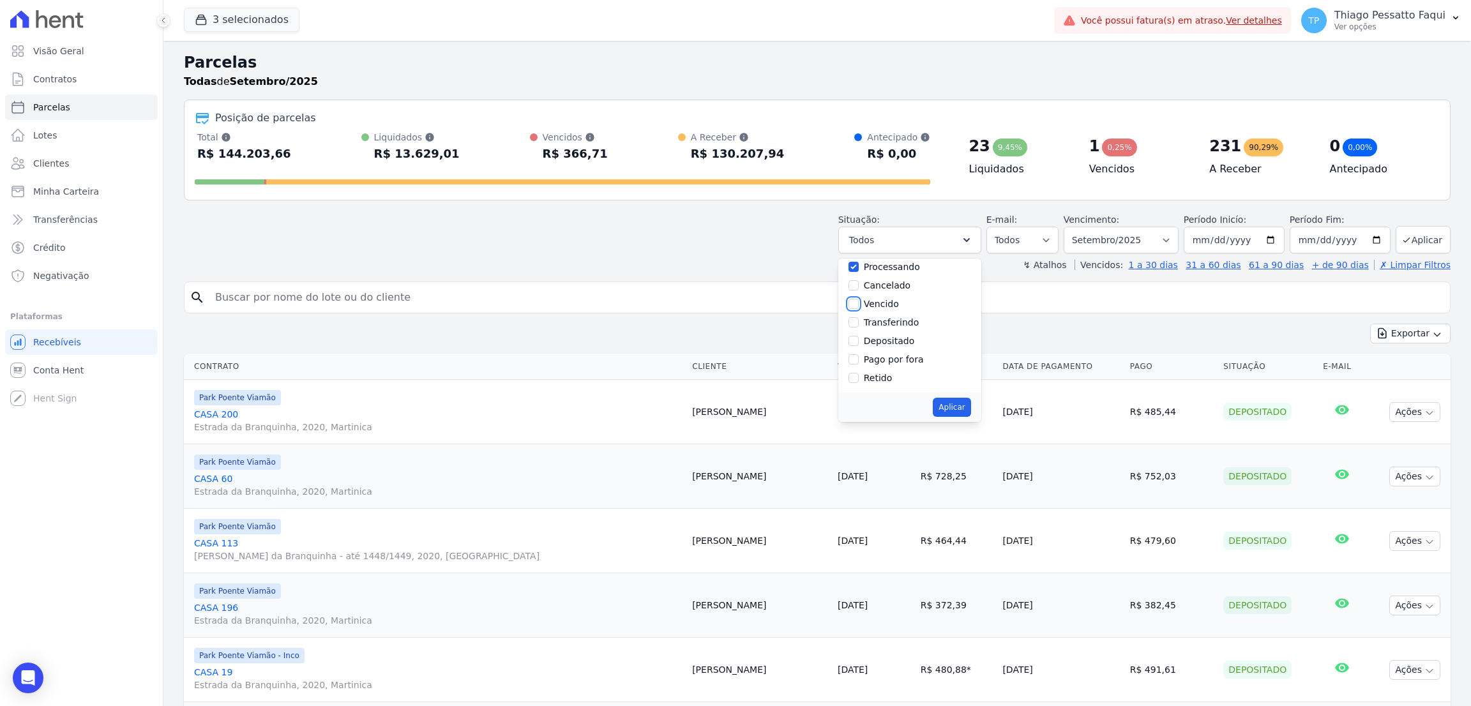
checkbox input "true"
click at [945, 402] on button "Aplicar" at bounding box center [952, 407] width 38 height 19
select select "scheduled"
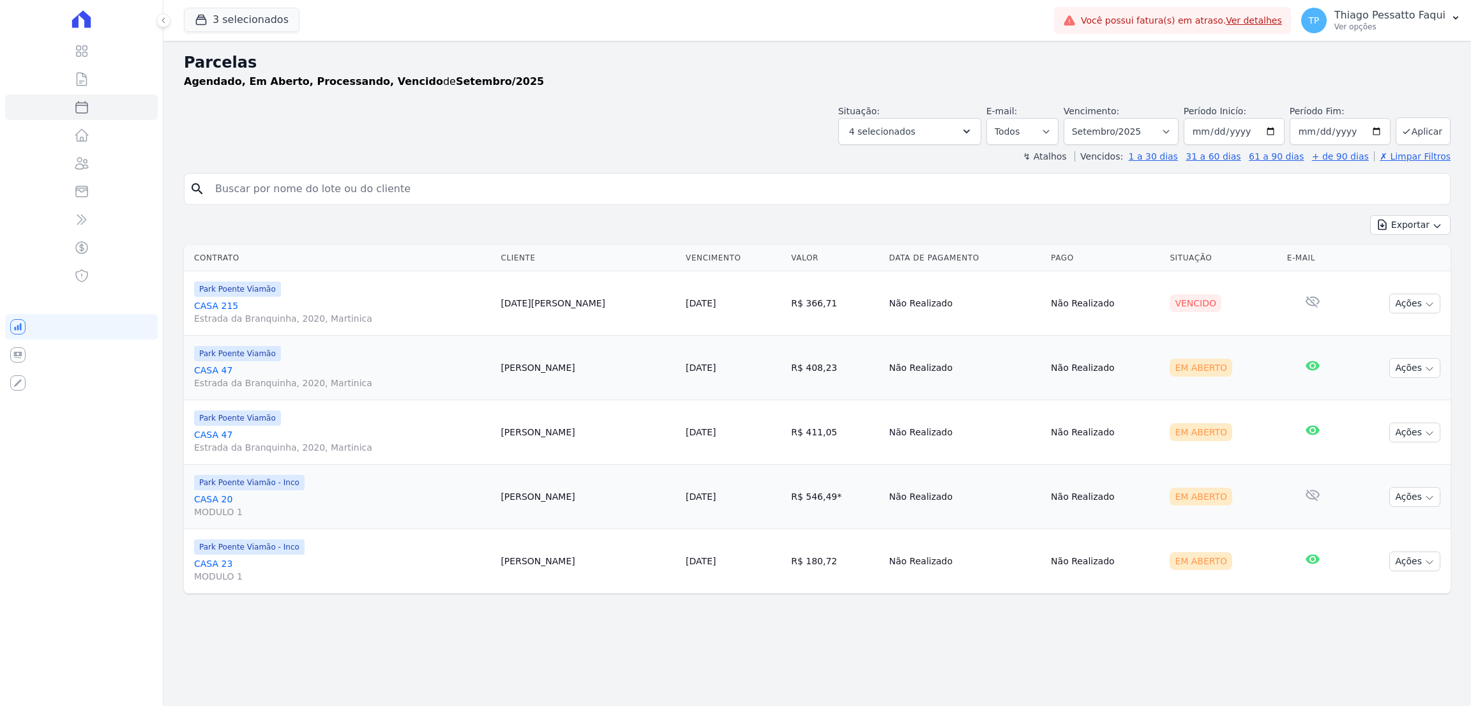
select select
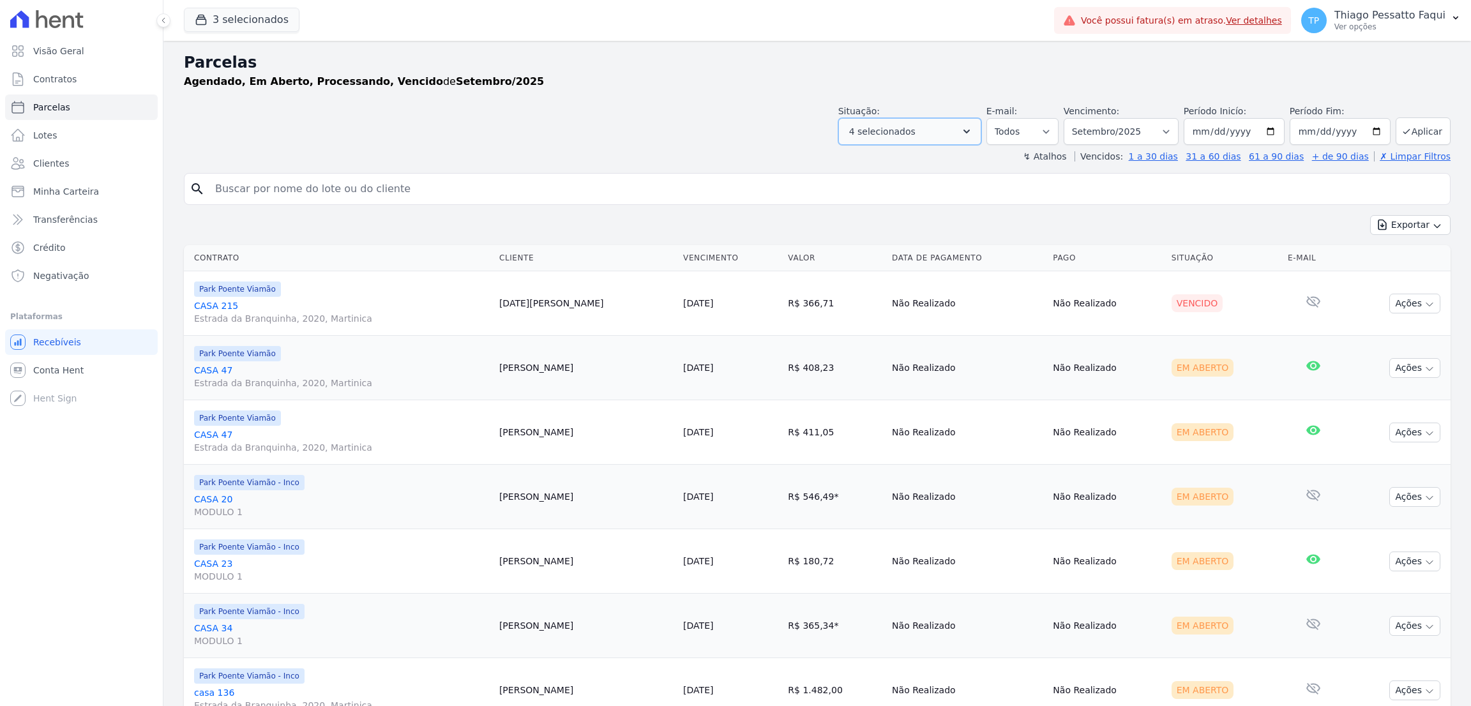
click at [934, 134] on button "4 selecionados" at bounding box center [909, 131] width 143 height 27
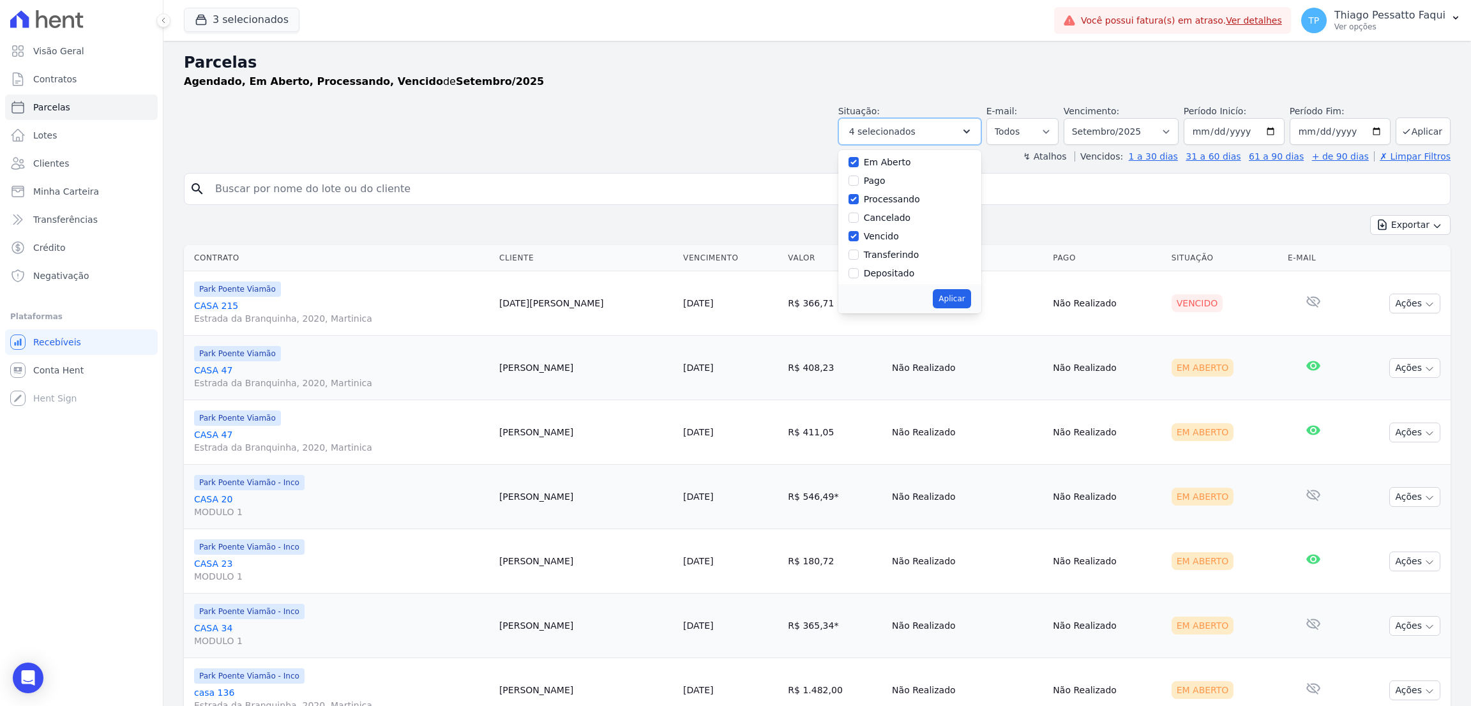
scroll to position [86, 0]
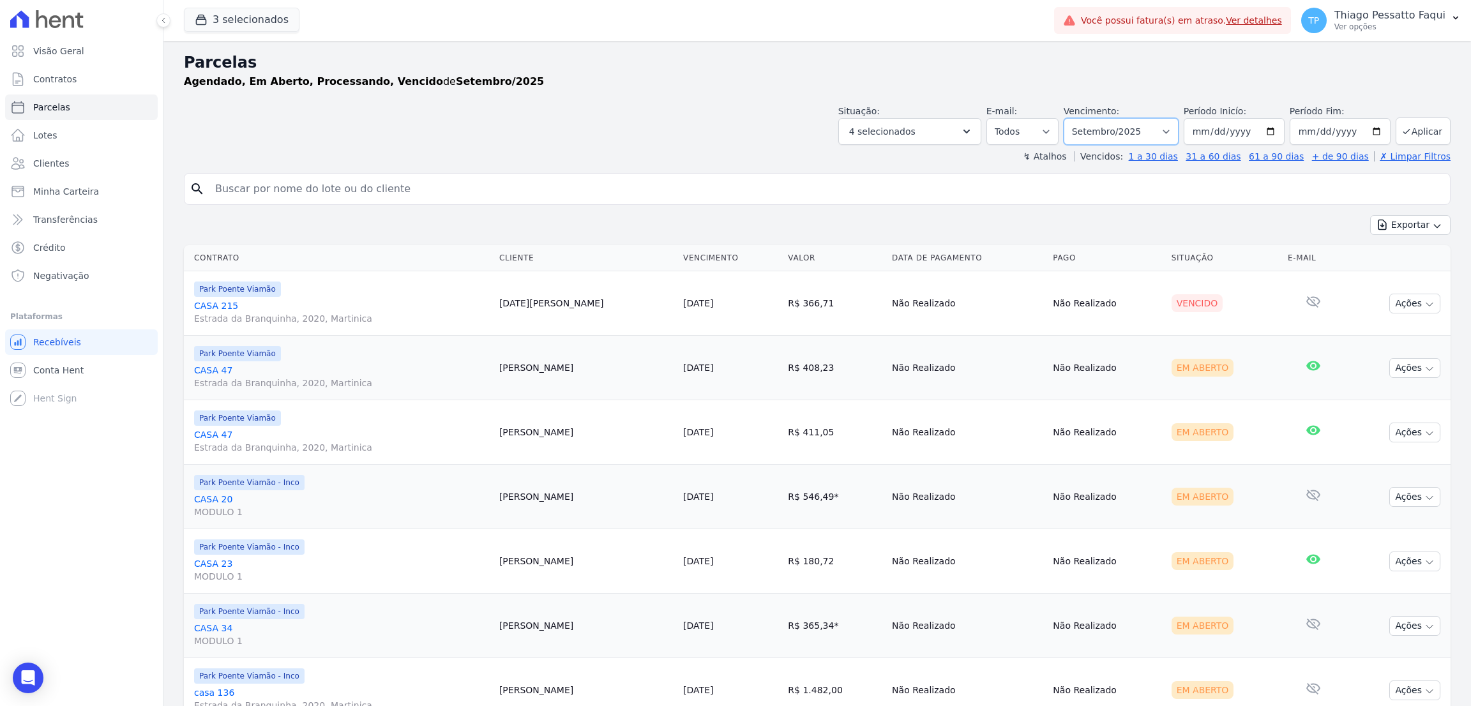
click at [1081, 128] on select "Filtrar por período ──────── Todos os meses Novembro/2022 Dezembro/2022 Janeiro…" at bounding box center [1121, 131] width 115 height 27
select select "all"
click at [1066, 118] on select "Filtrar por período ──────── Todos os meses Novembro/2022 Dezembro/2022 Janeiro…" at bounding box center [1121, 131] width 115 height 27
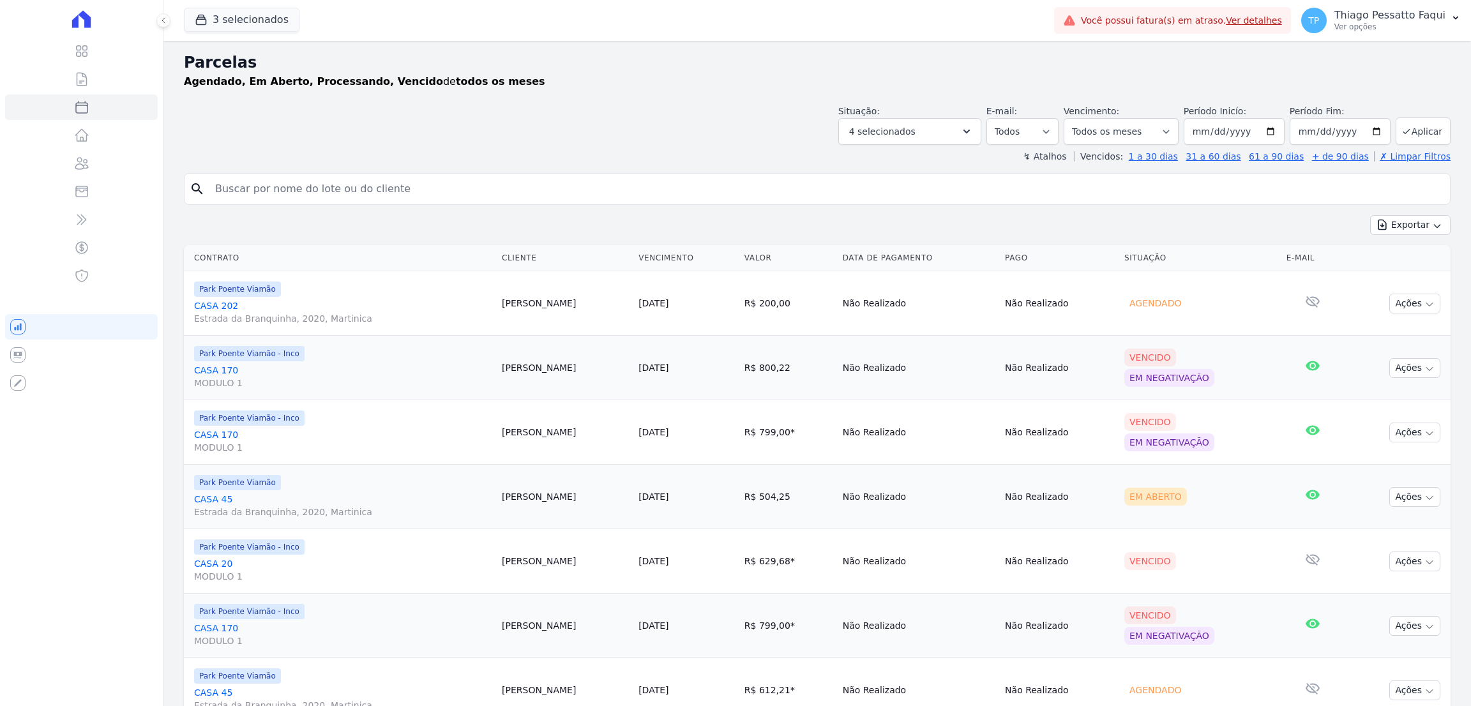
select select
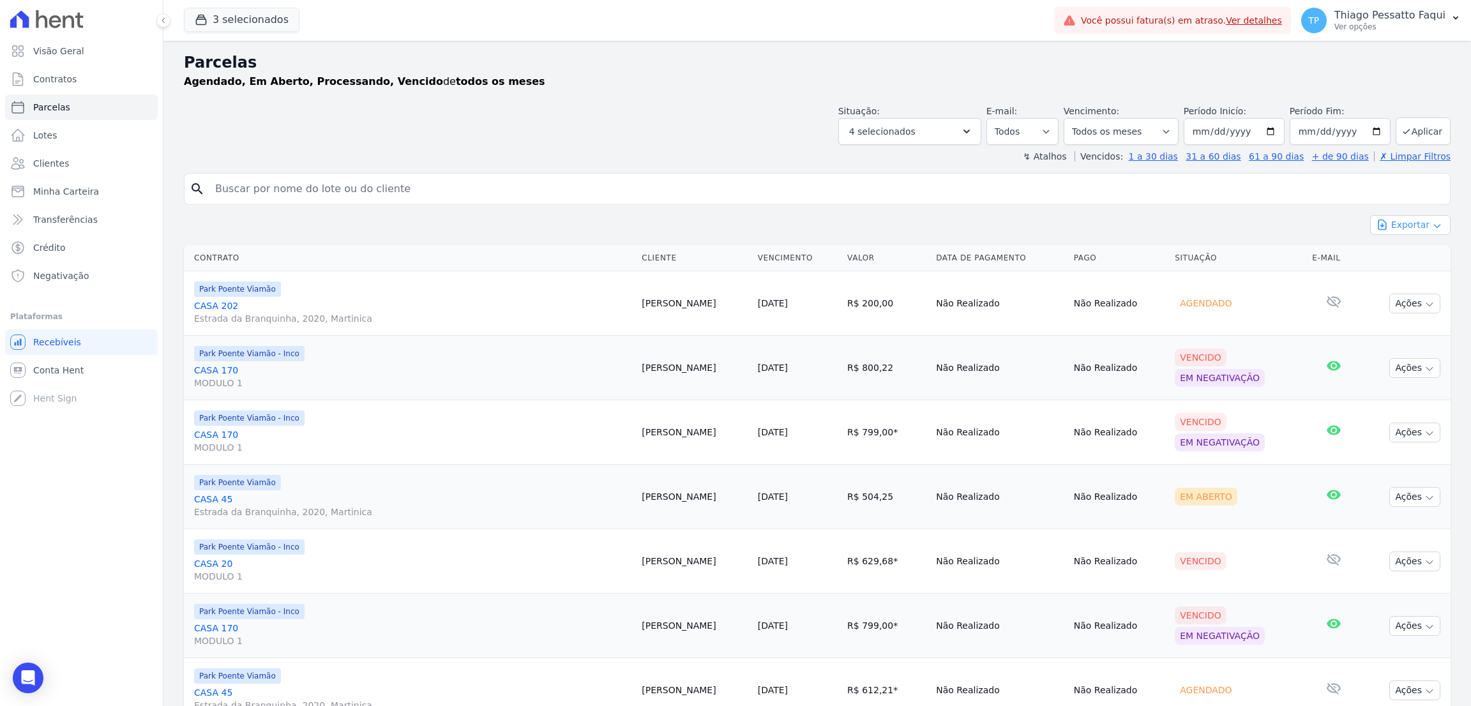
click at [1388, 235] on button "Exportar" at bounding box center [1410, 225] width 80 height 20
click at [1376, 278] on span "Exportar CSV" at bounding box center [1409, 277] width 68 height 13
